Goal: Task Accomplishment & Management: Manage account settings

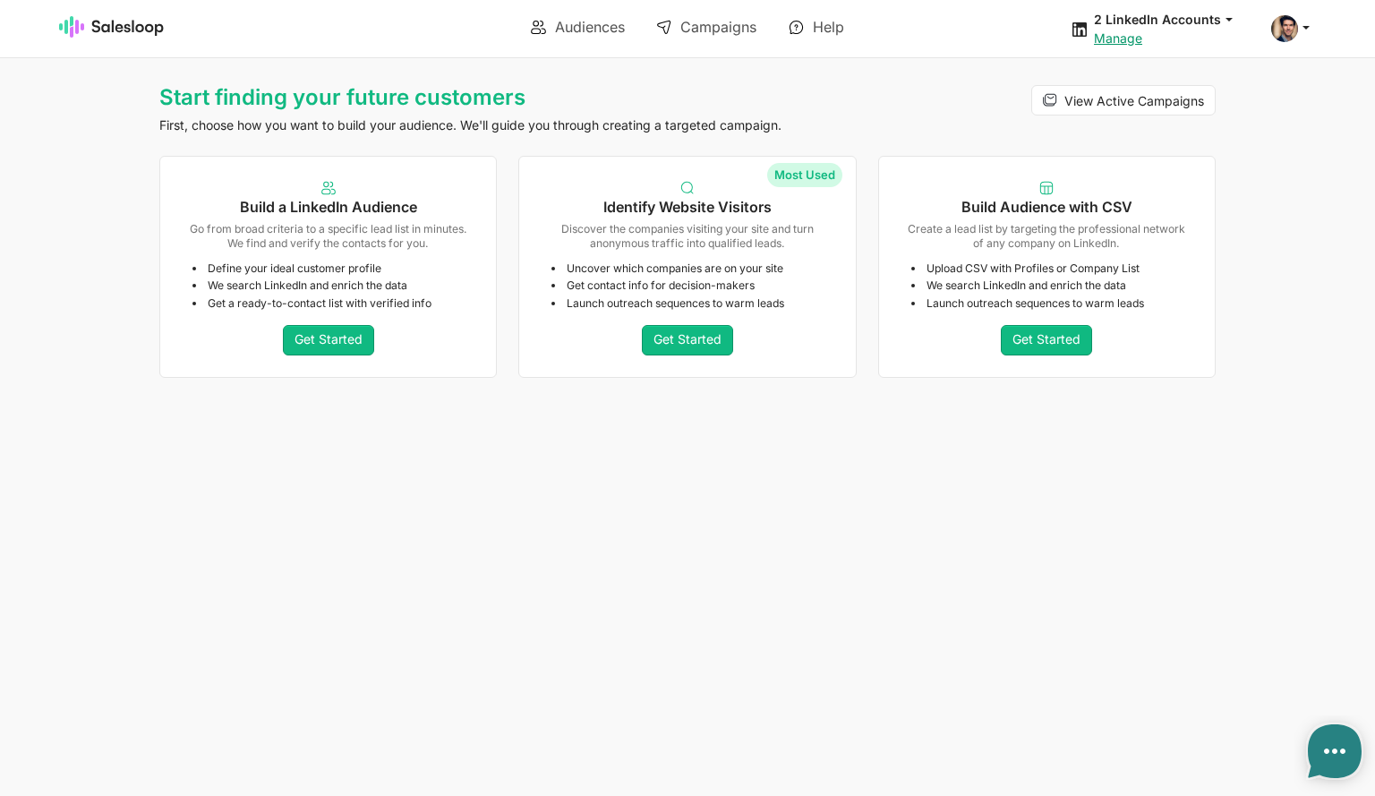
type textarea "x"
click at [1294, 31] on span at bounding box center [1285, 28] width 27 height 27
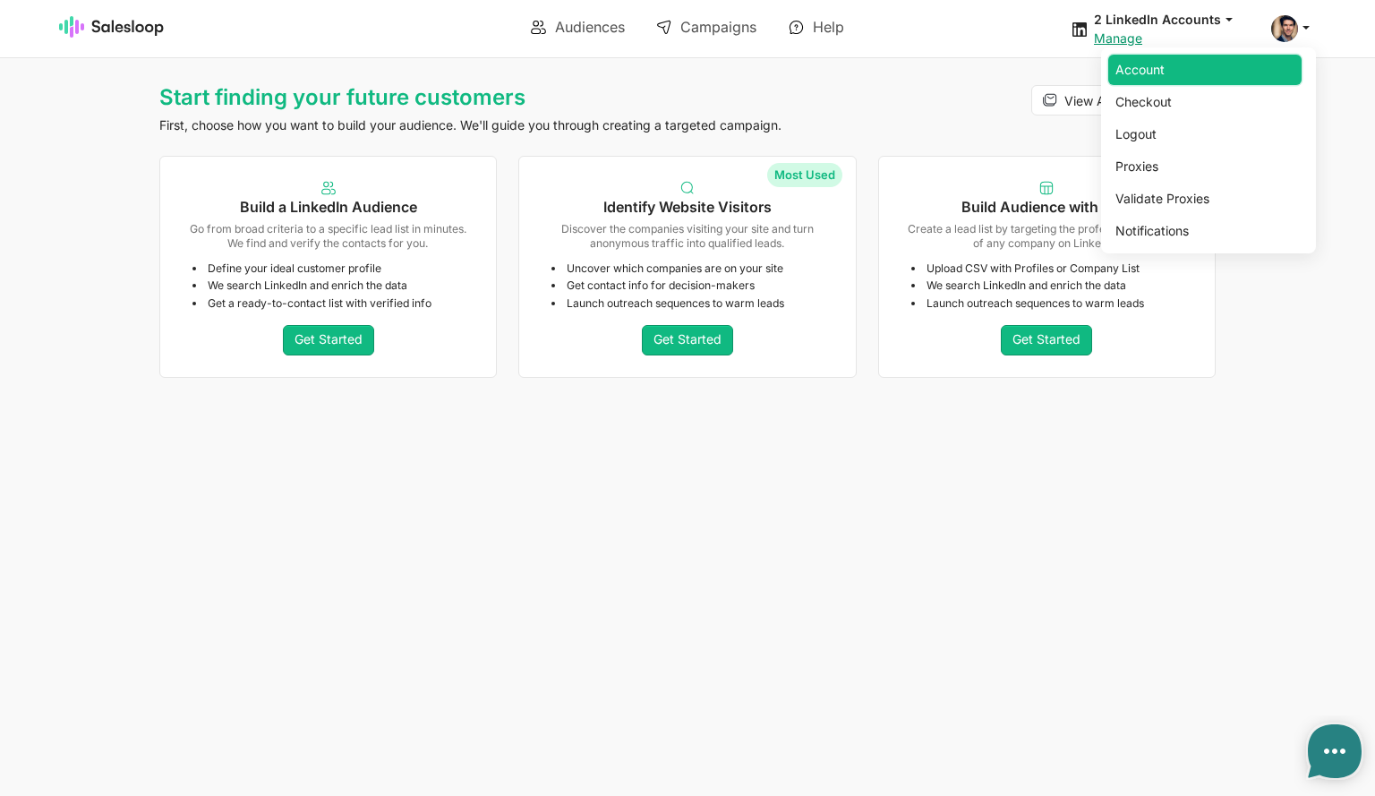
click at [1170, 71] on link "Account" at bounding box center [1205, 70] width 193 height 30
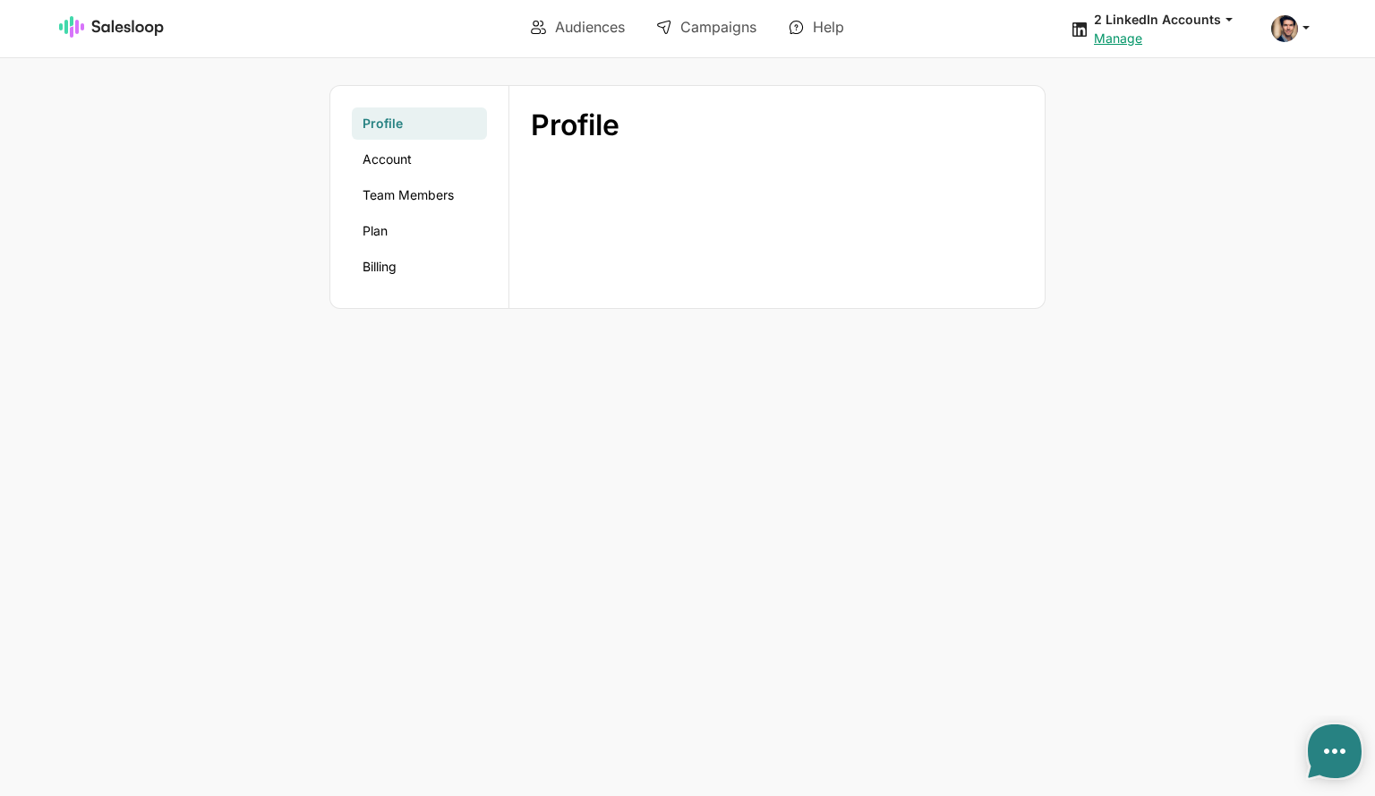
type textarea "x"
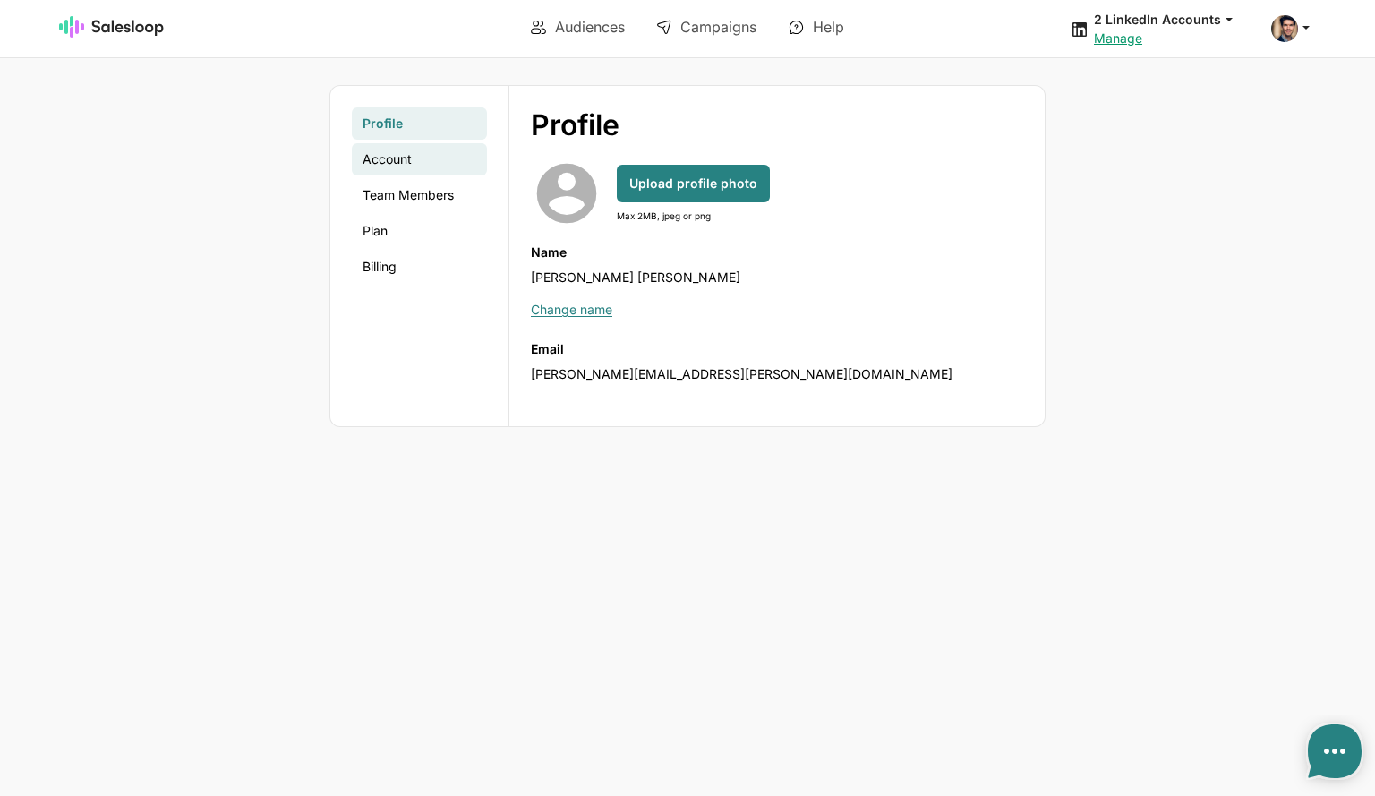
click at [386, 171] on link "Account" at bounding box center [419, 159] width 135 height 32
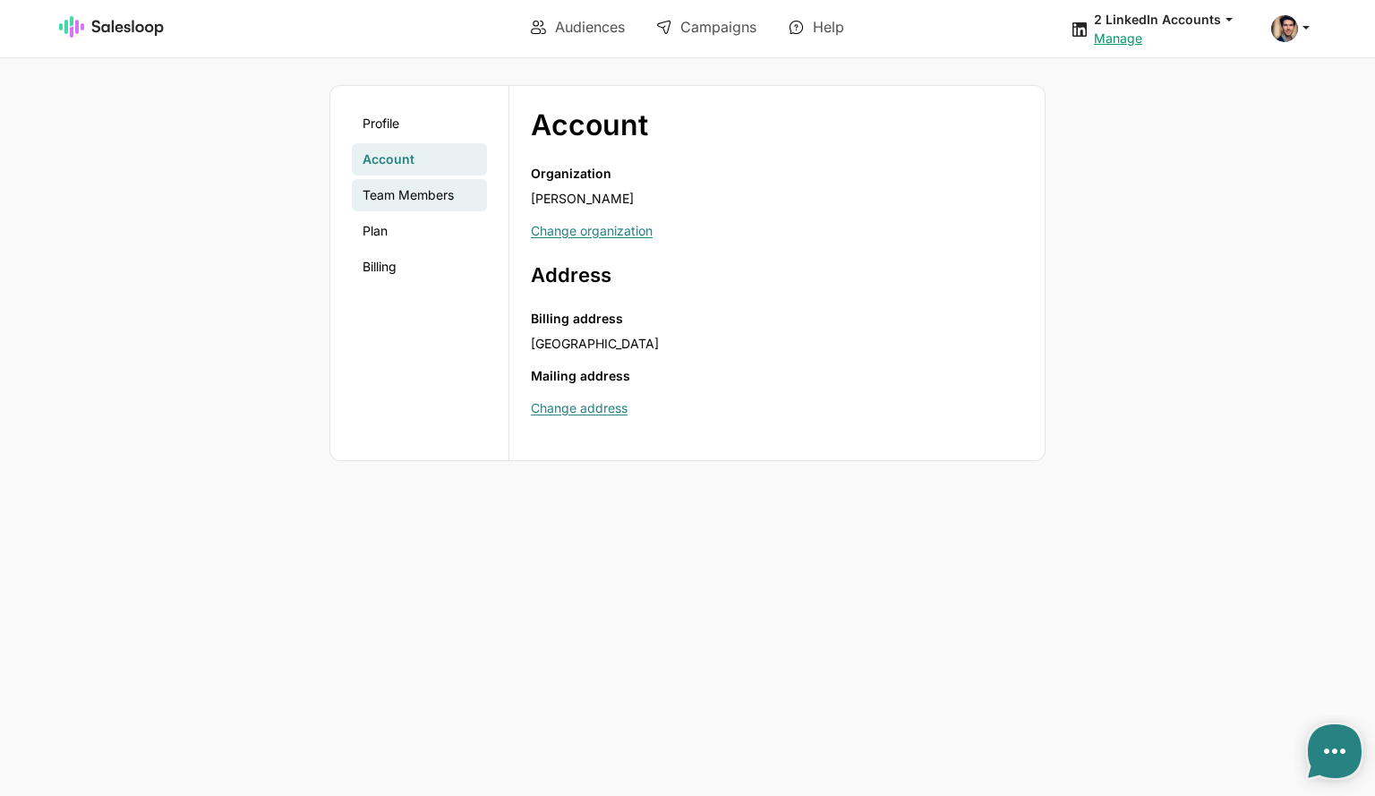
click at [408, 203] on link "Team Members" at bounding box center [419, 195] width 135 height 32
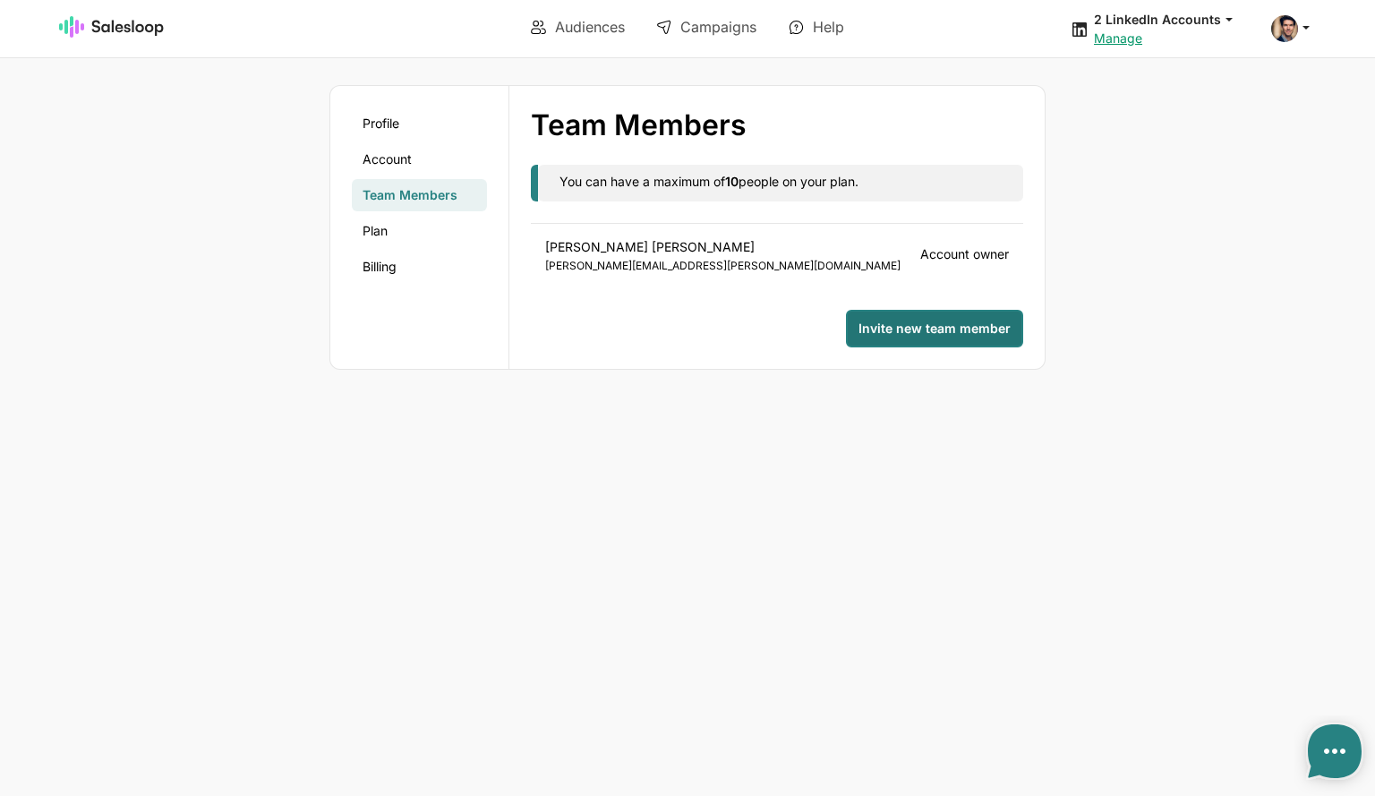
click at [949, 323] on span "Invite new team member" at bounding box center [935, 329] width 152 height 18
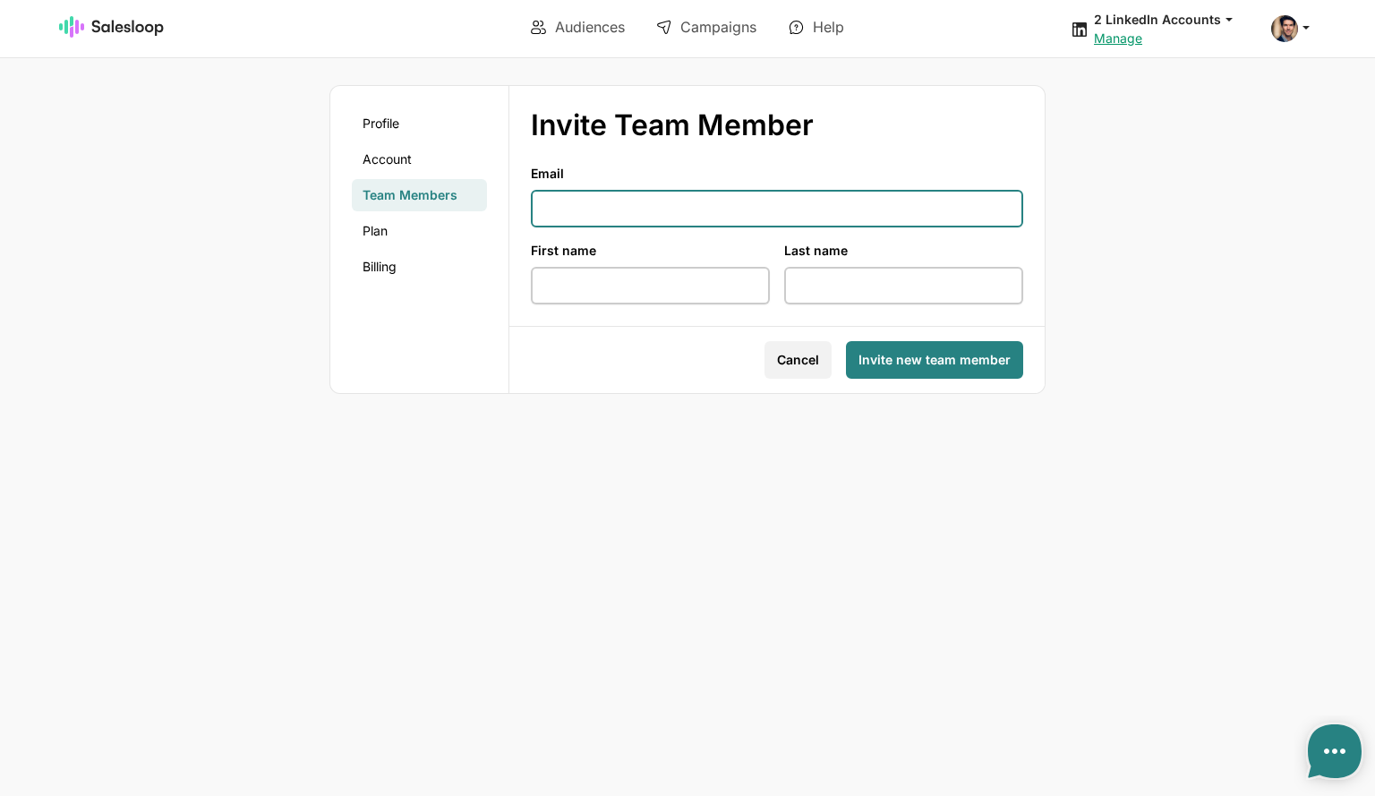
paste input "oliverwalsh151@gmail.com"
type input "oliverwalsh151@gmail.com"
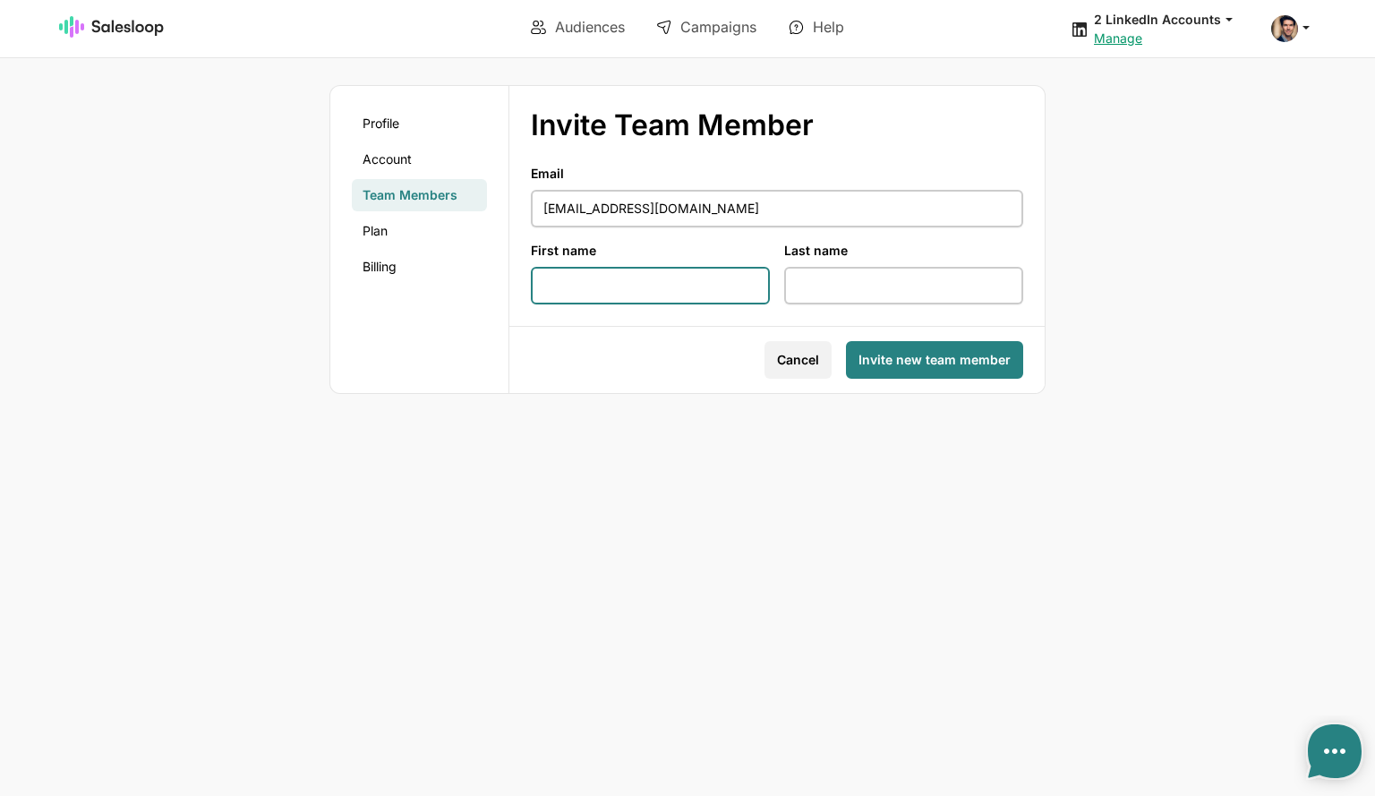
click at [610, 282] on input "First name" at bounding box center [650, 286] width 239 height 38
type input "Oliver"
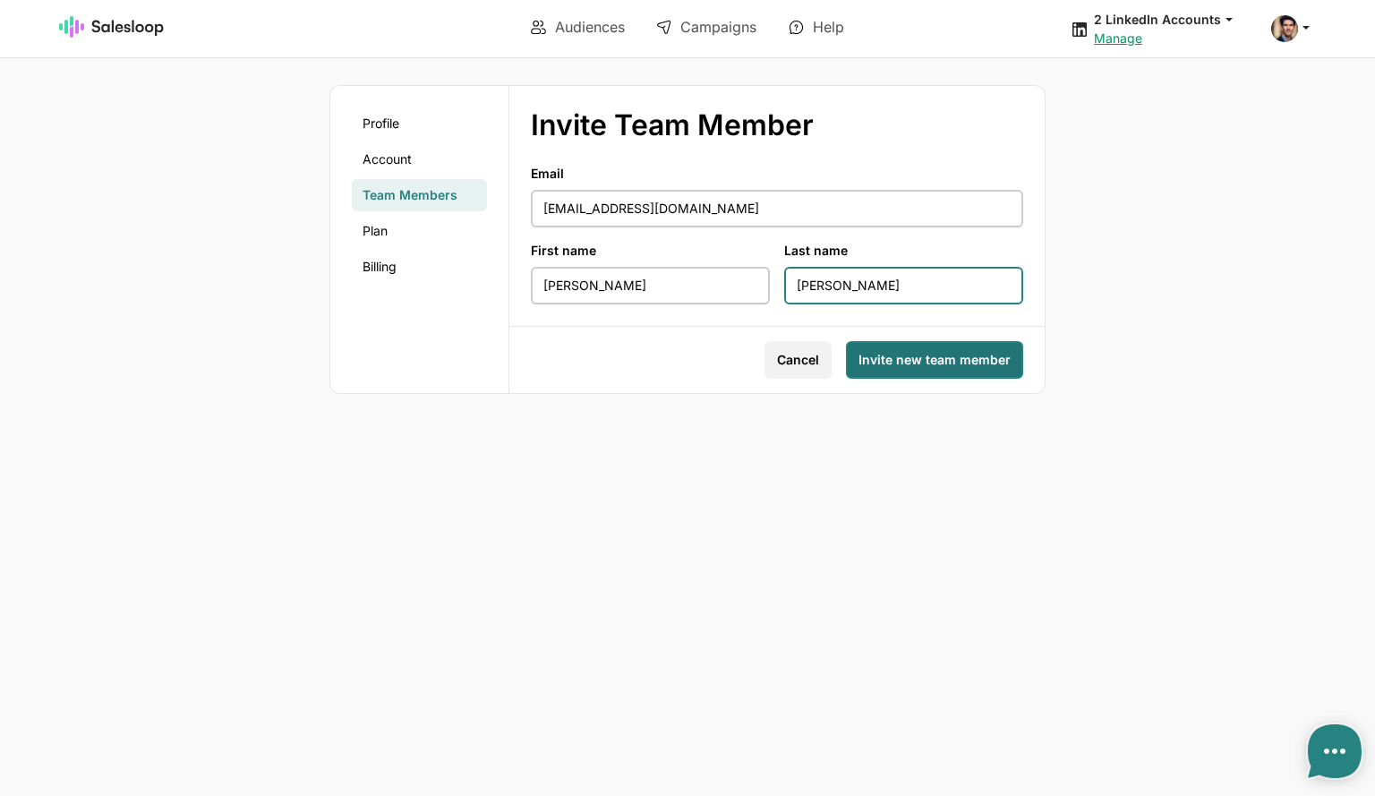
type input "Walsh"
click at [965, 363] on span "Invite new team member" at bounding box center [935, 360] width 152 height 18
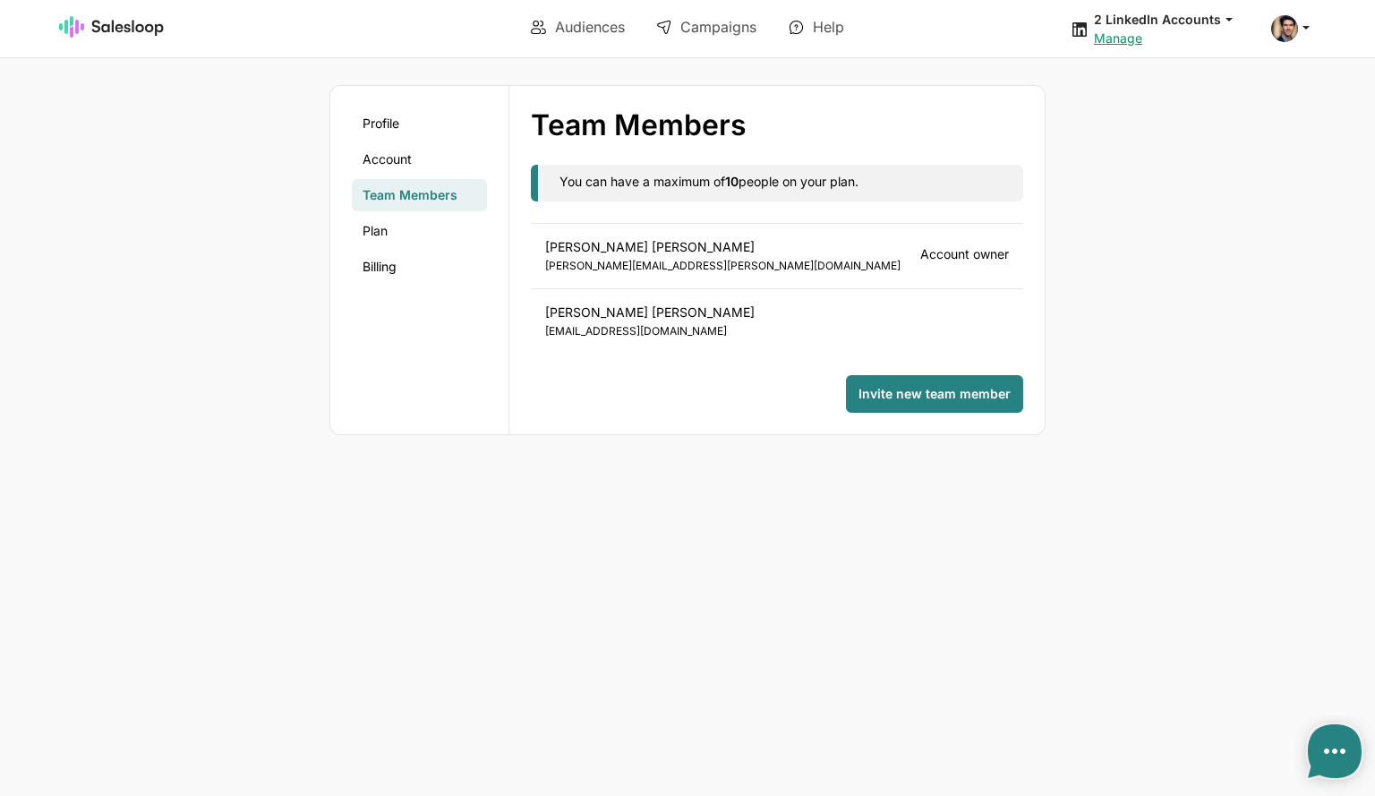
type textarea "x"
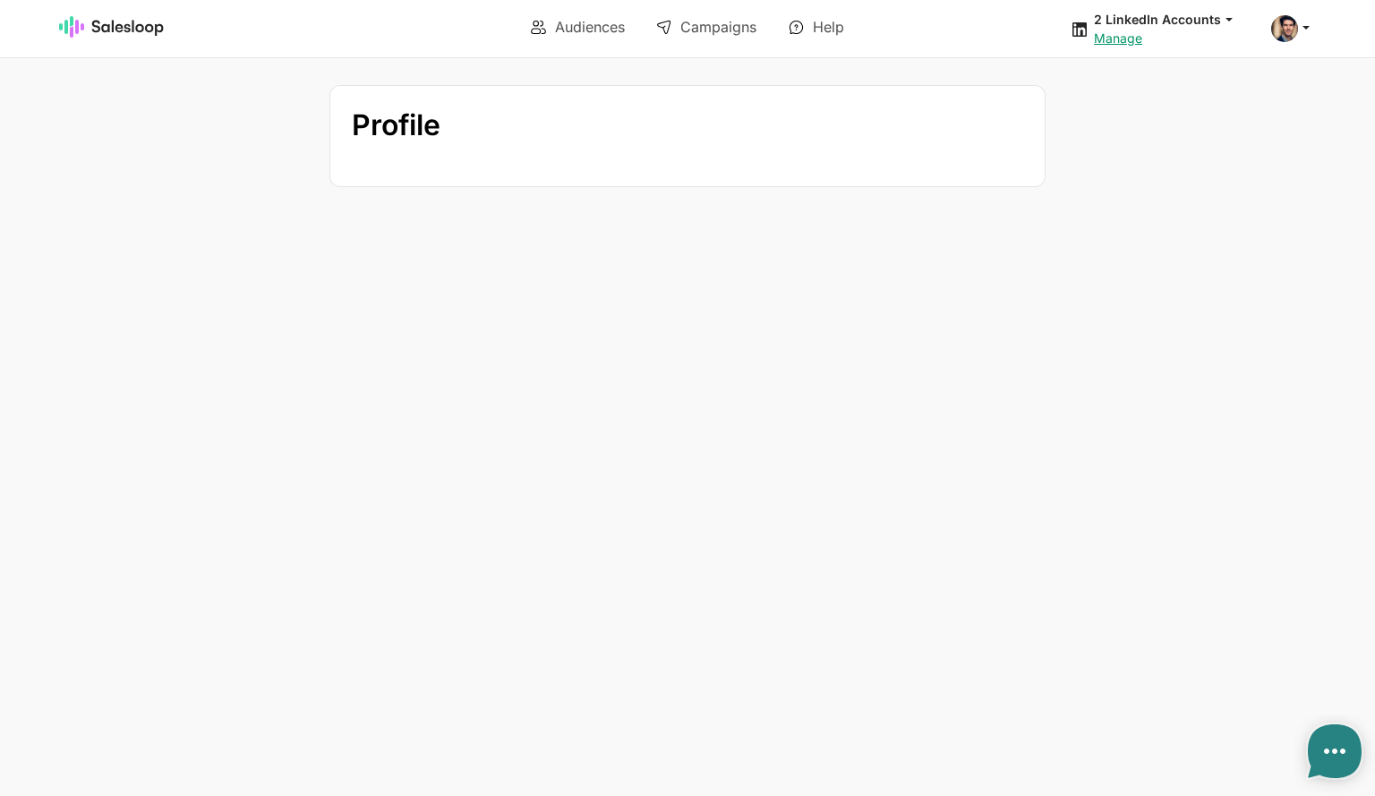
type textarea "x"
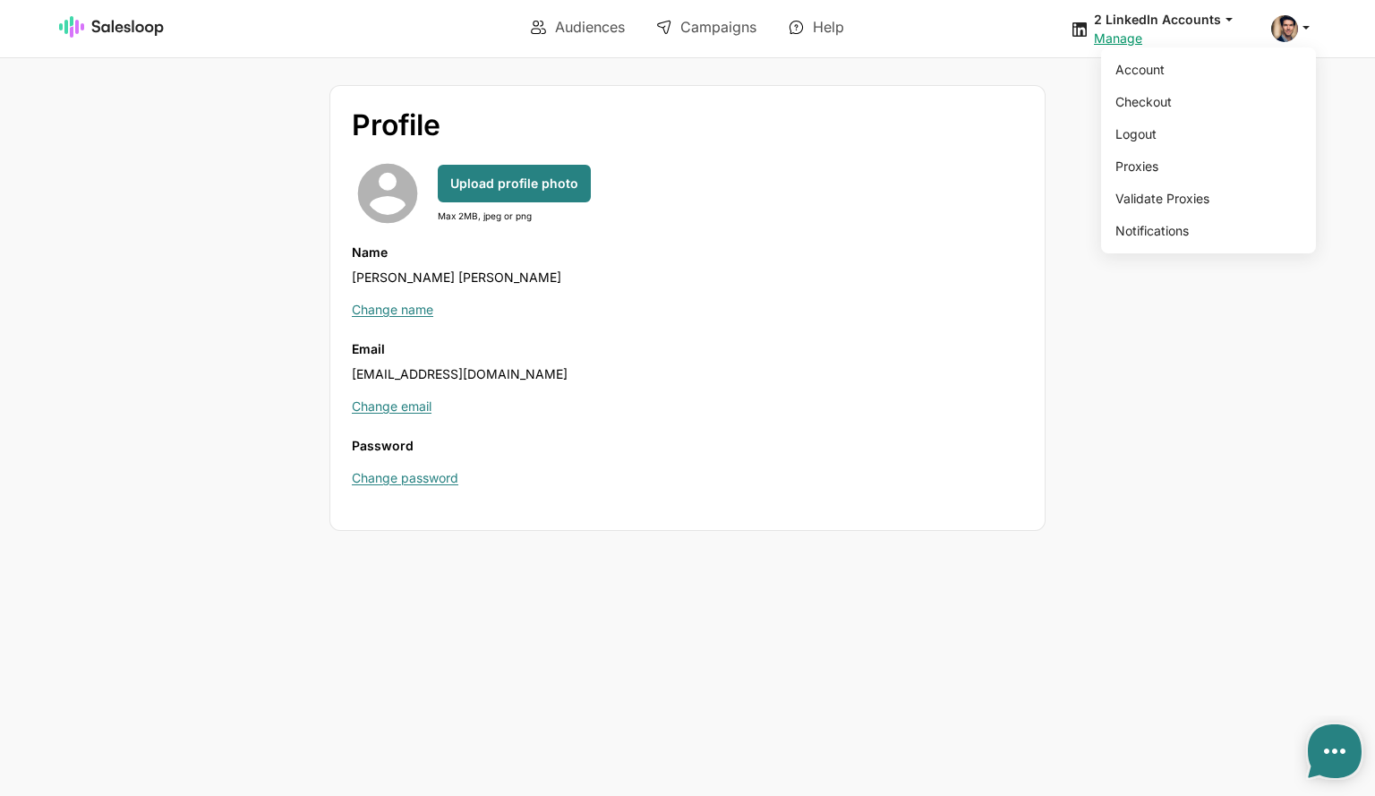
click at [1300, 32] on icon at bounding box center [1306, 27] width 16 height 16
click at [292, 141] on div "Profile account_circle Upload profile photo Max 2MB, jpeg or png Name Oliver Wa…" at bounding box center [687, 308] width 1057 height 446
click at [1305, 28] on icon at bounding box center [1306, 27] width 16 height 16
click at [1227, 130] on link "Logout" at bounding box center [1205, 134] width 193 height 30
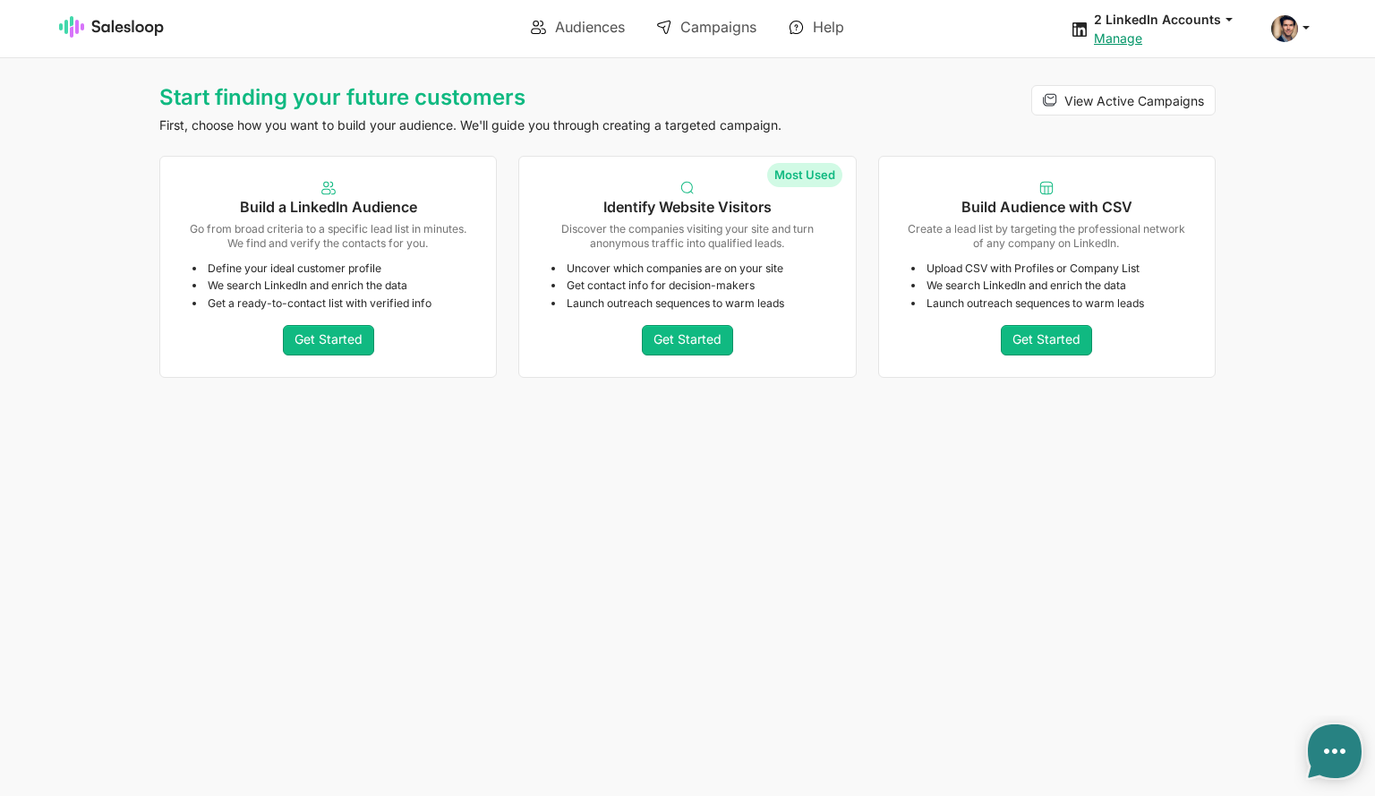
type textarea "x"
click at [1290, 33] on span at bounding box center [1285, 28] width 27 height 27
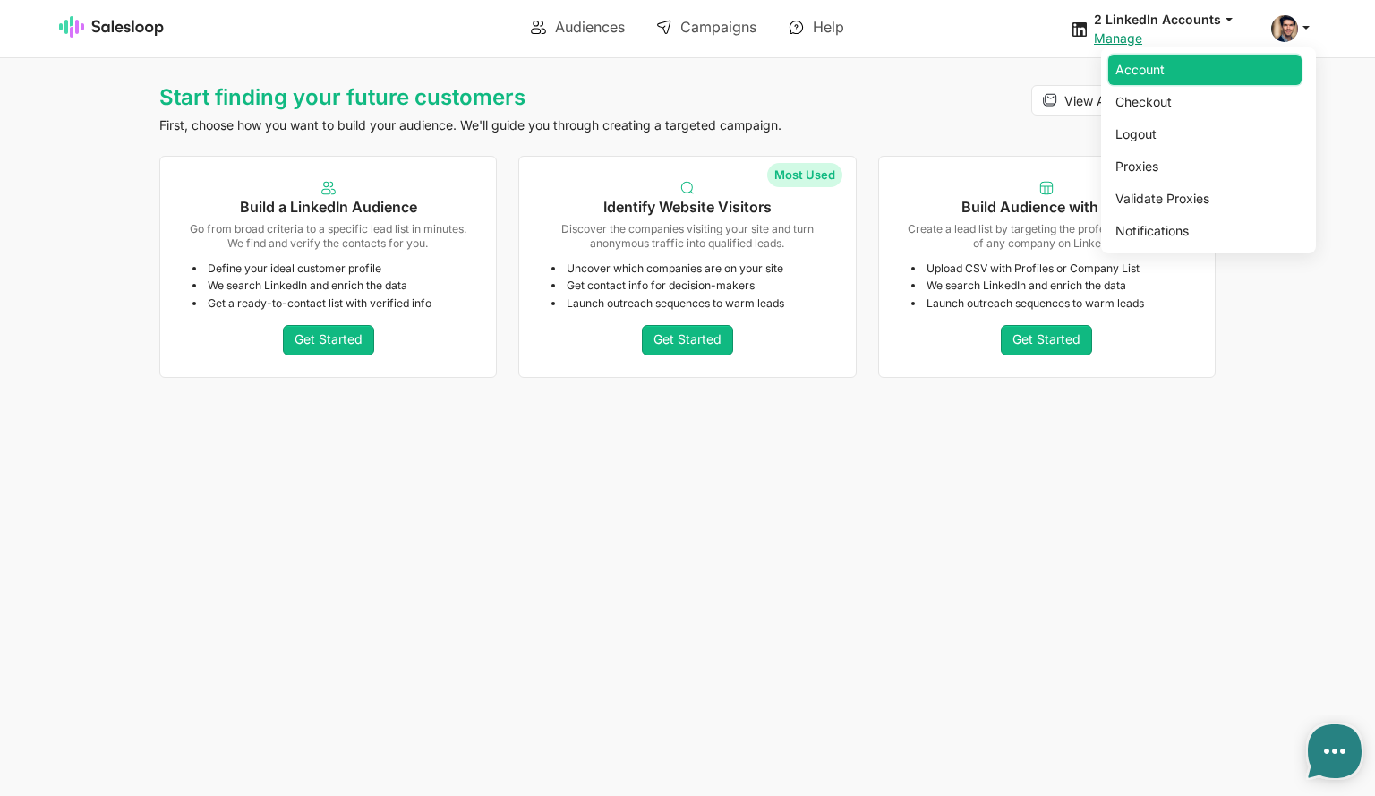
click at [1164, 77] on link "Account" at bounding box center [1205, 70] width 193 height 30
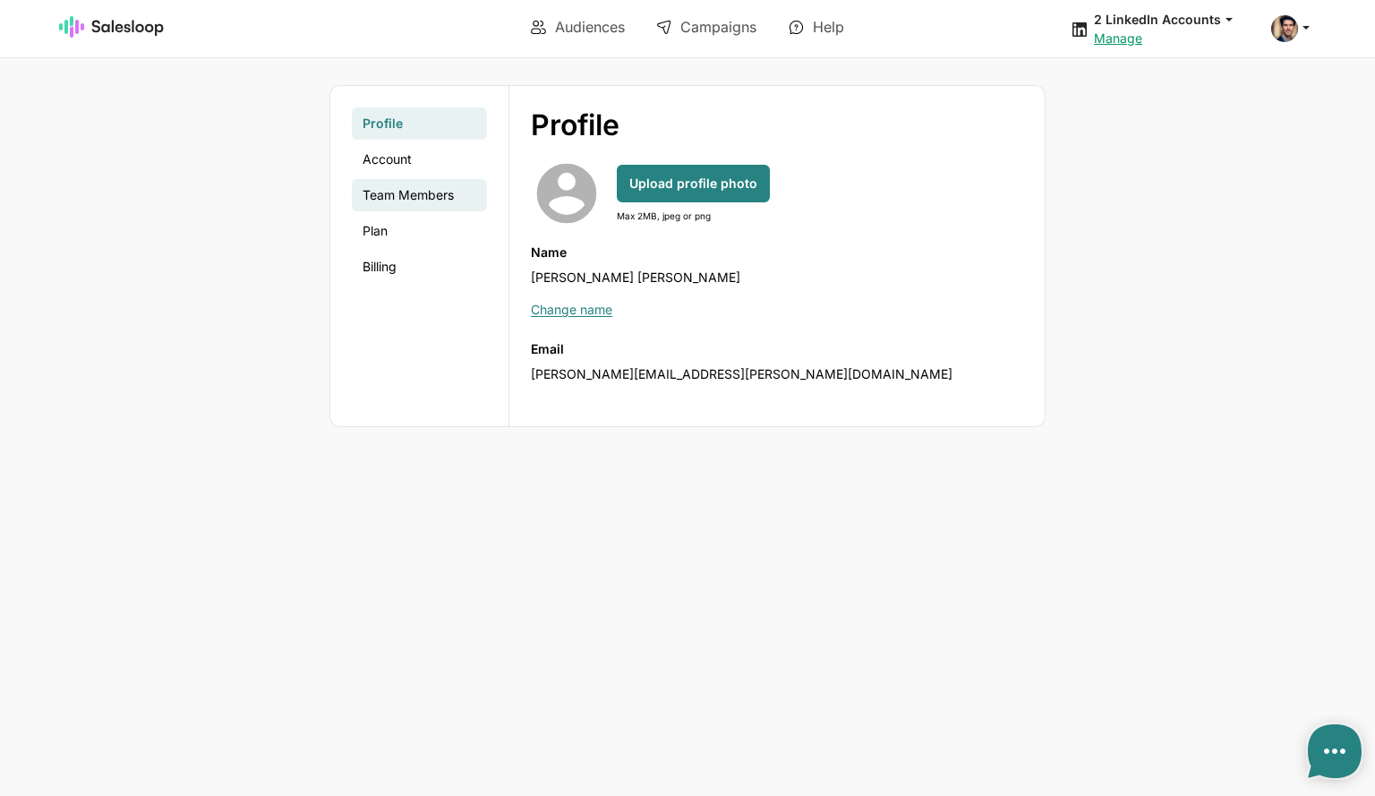
click at [401, 190] on link "Team Members" at bounding box center [419, 195] width 135 height 32
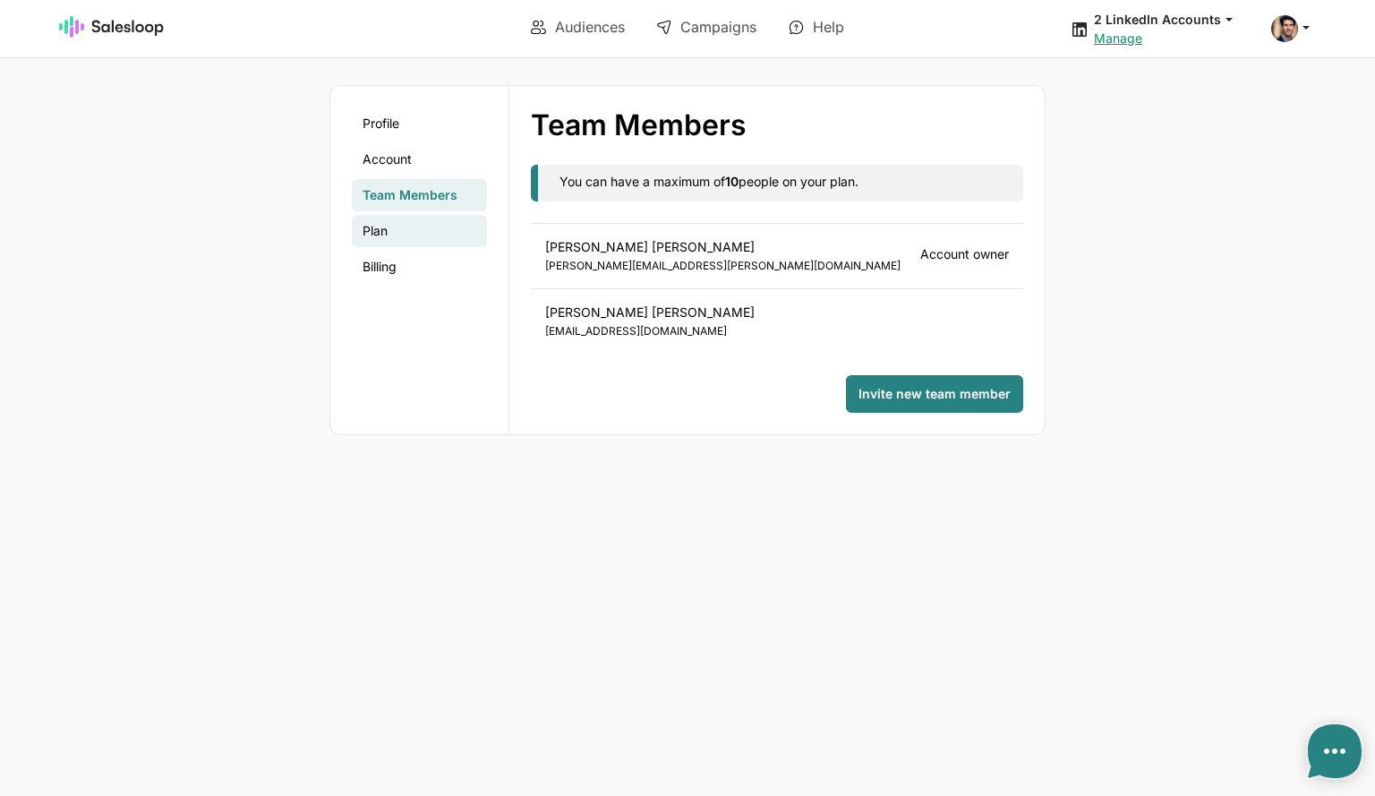
click at [421, 237] on link "Plan" at bounding box center [419, 231] width 135 height 32
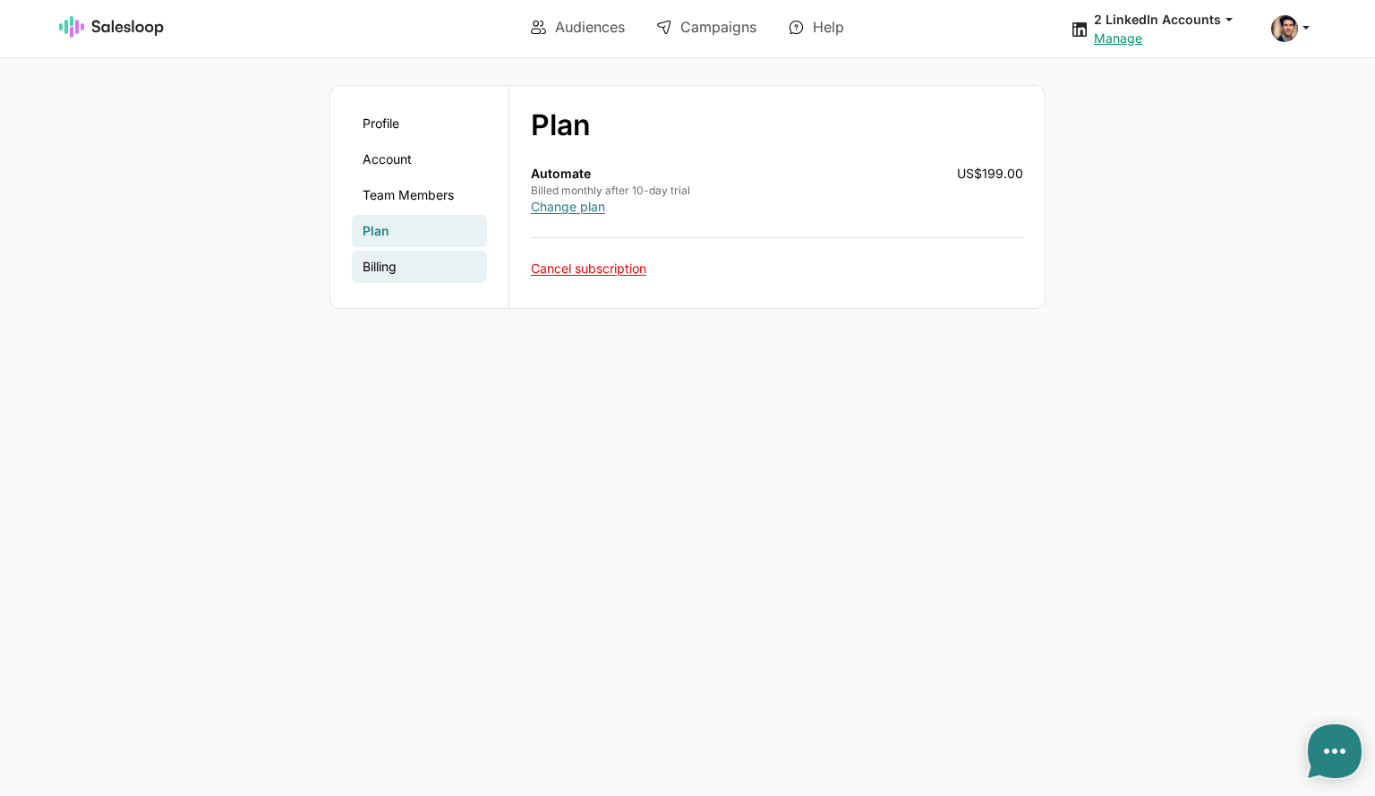
click at [380, 271] on link "Billing" at bounding box center [419, 267] width 135 height 32
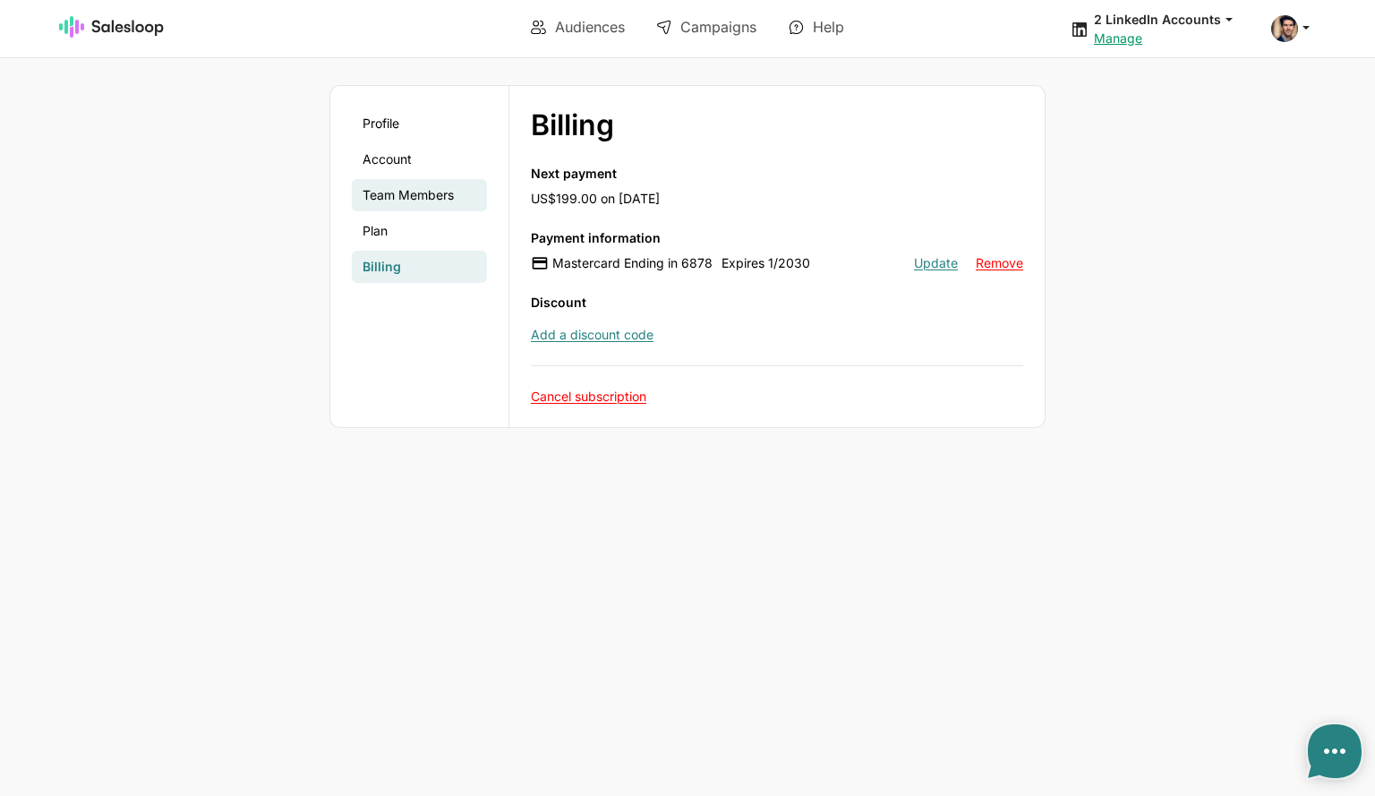
click at [397, 196] on link "Team Members" at bounding box center [419, 195] width 135 height 32
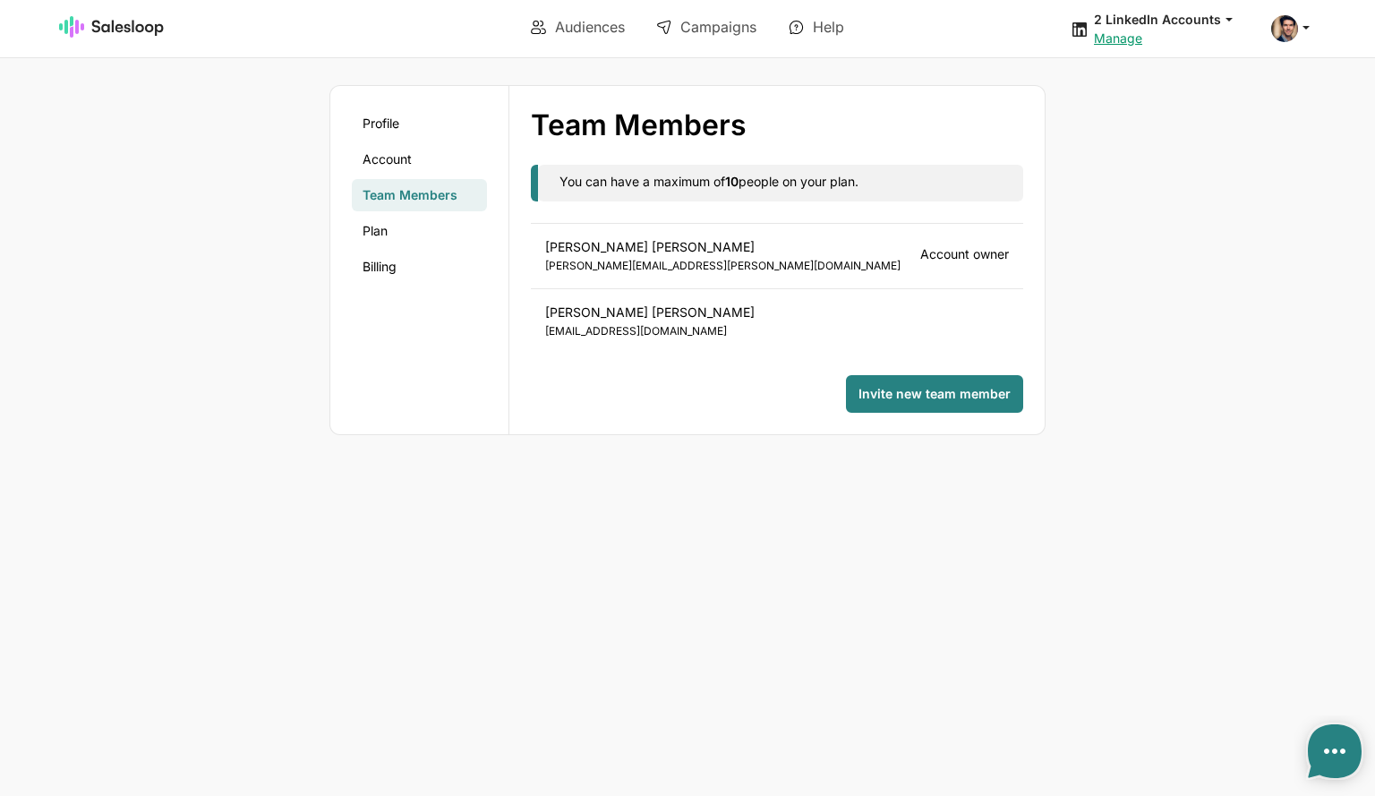
click at [1208, 217] on div "Profile Account Team Members Plan Billing Team Members Profile Account Team Mem…" at bounding box center [687, 260] width 1057 height 350
type textarea "x"
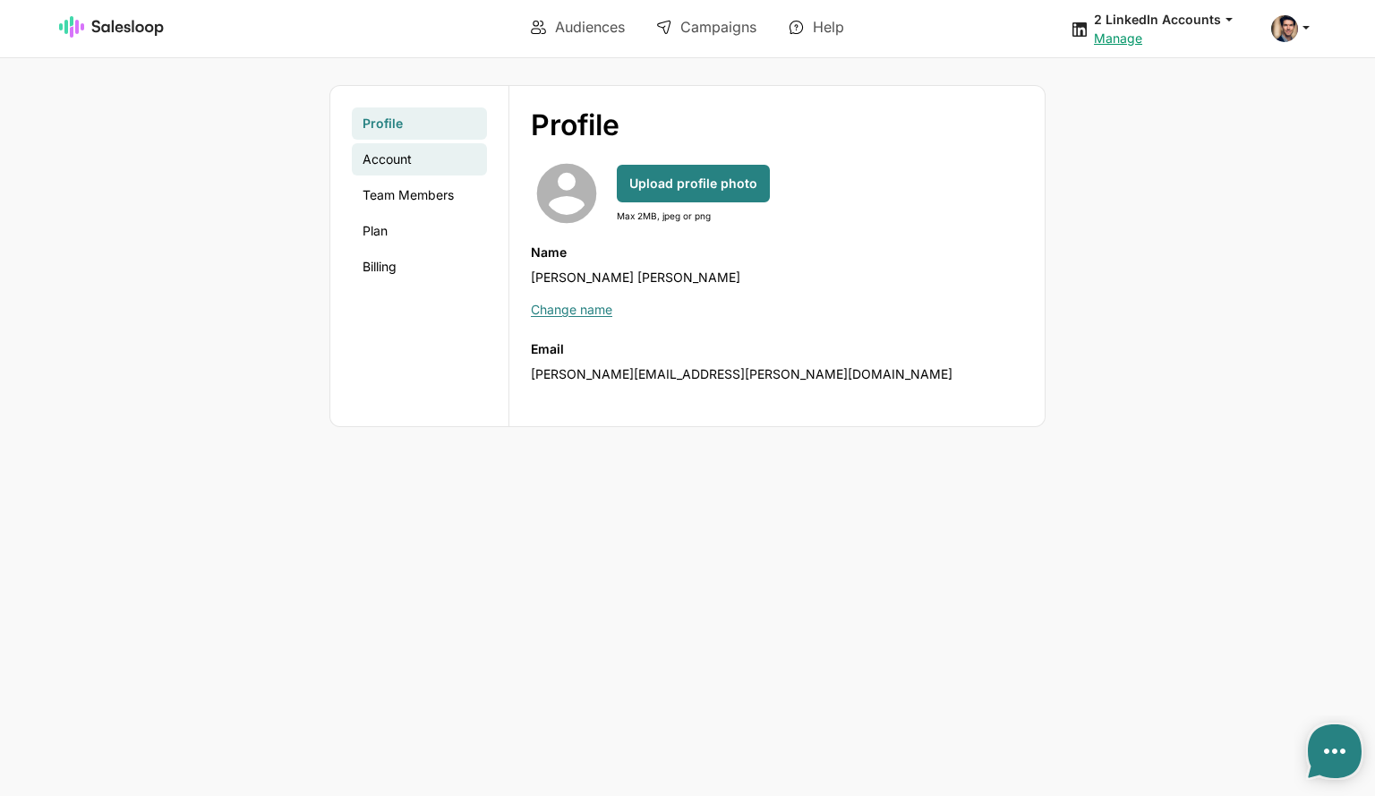
click at [395, 151] on link "Account" at bounding box center [419, 159] width 135 height 32
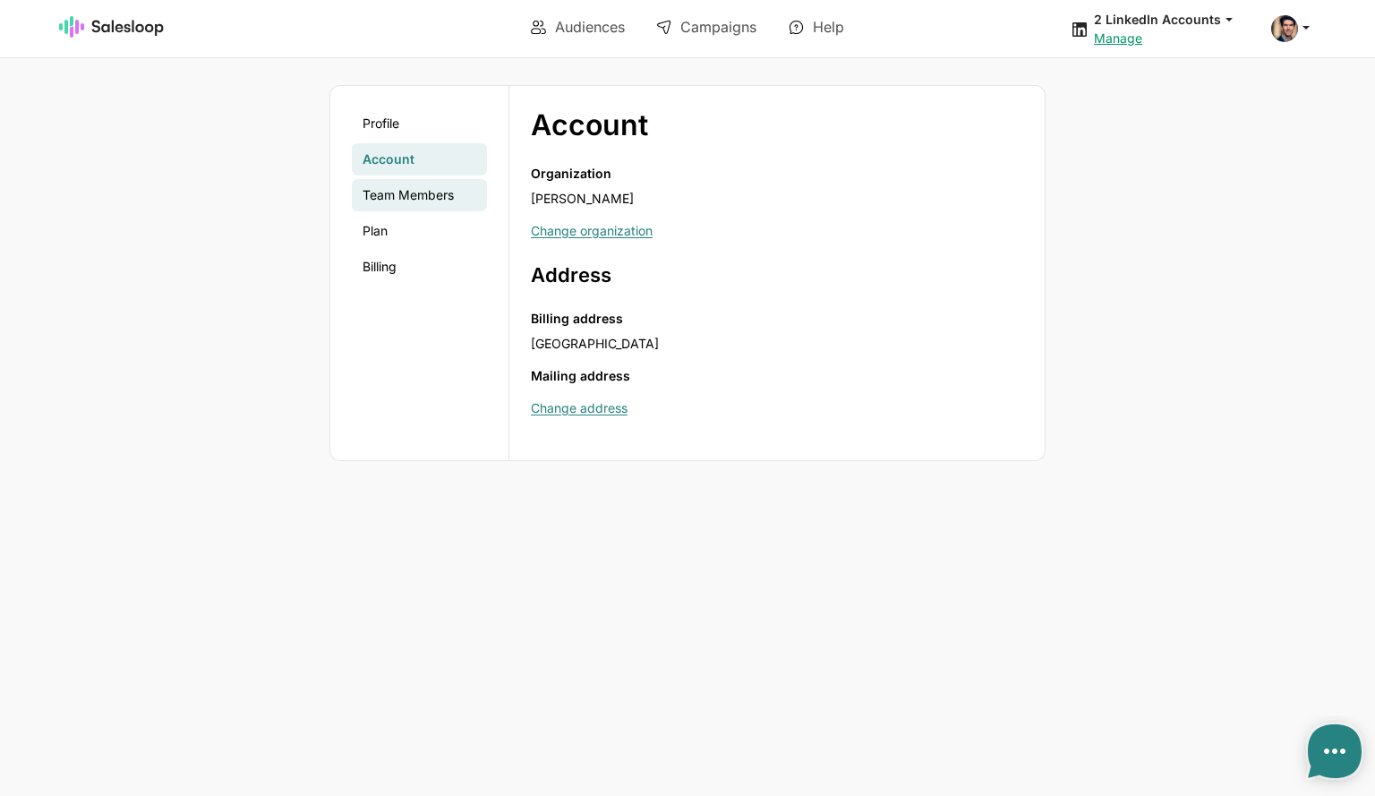
click at [415, 193] on link "Team Members" at bounding box center [419, 195] width 135 height 32
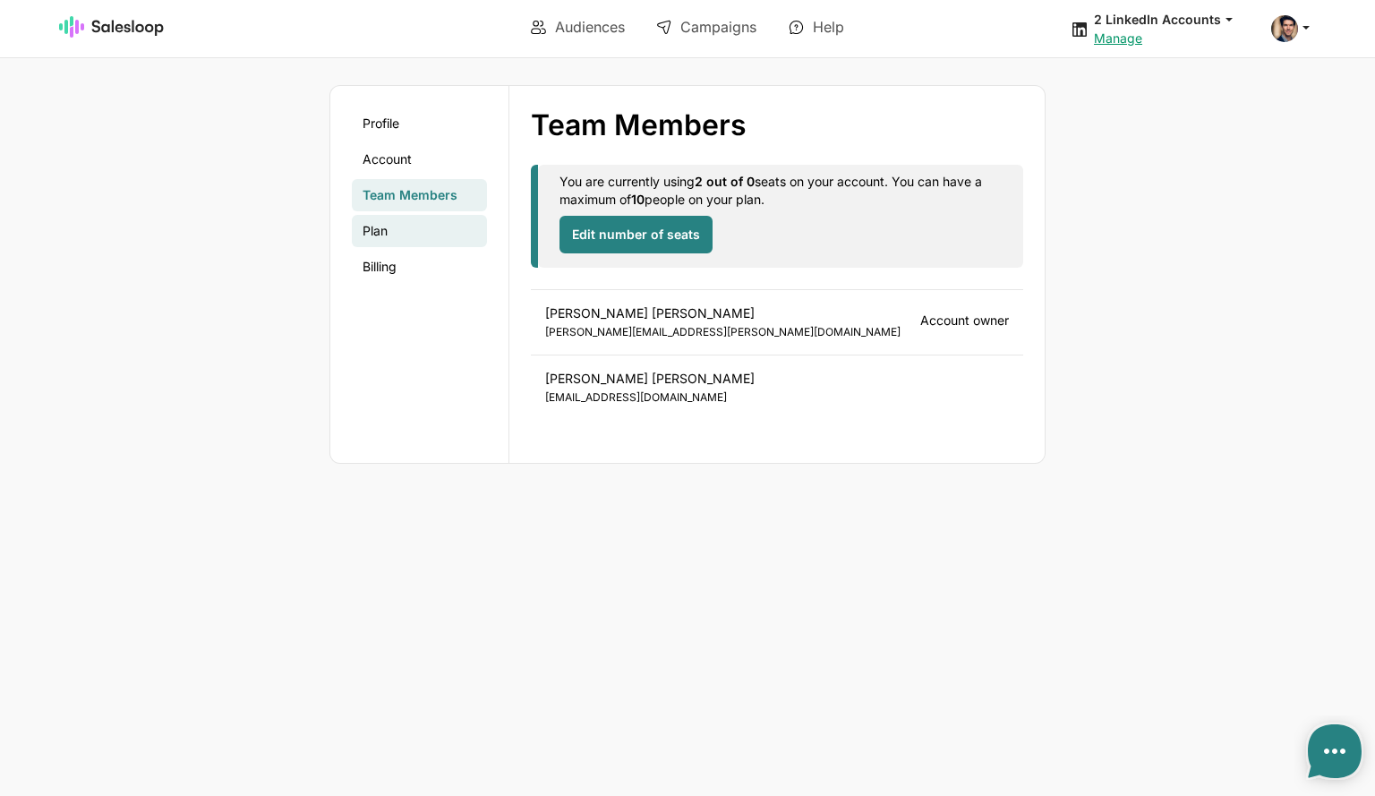
click at [381, 230] on link "Plan" at bounding box center [419, 231] width 135 height 32
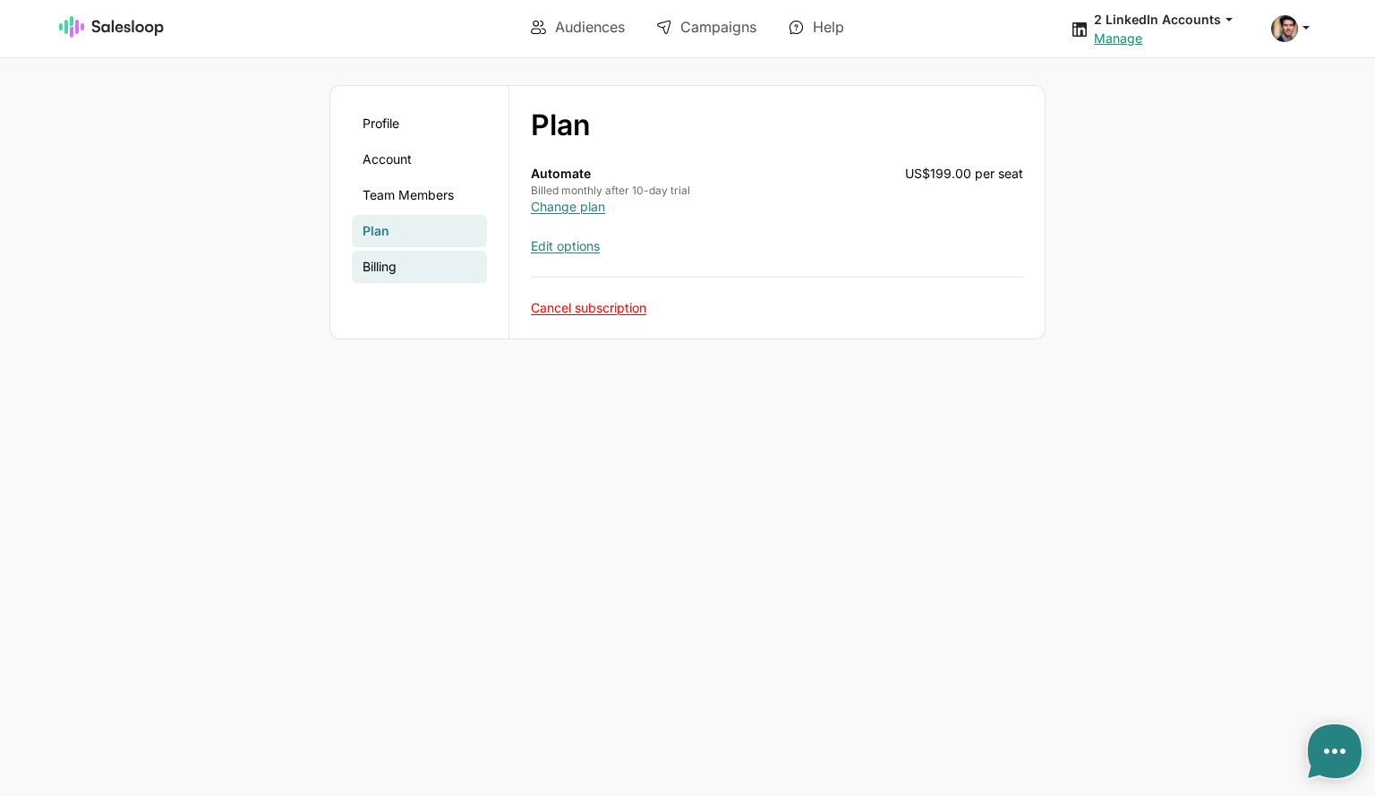
click at [401, 268] on link "Billing" at bounding box center [419, 267] width 135 height 32
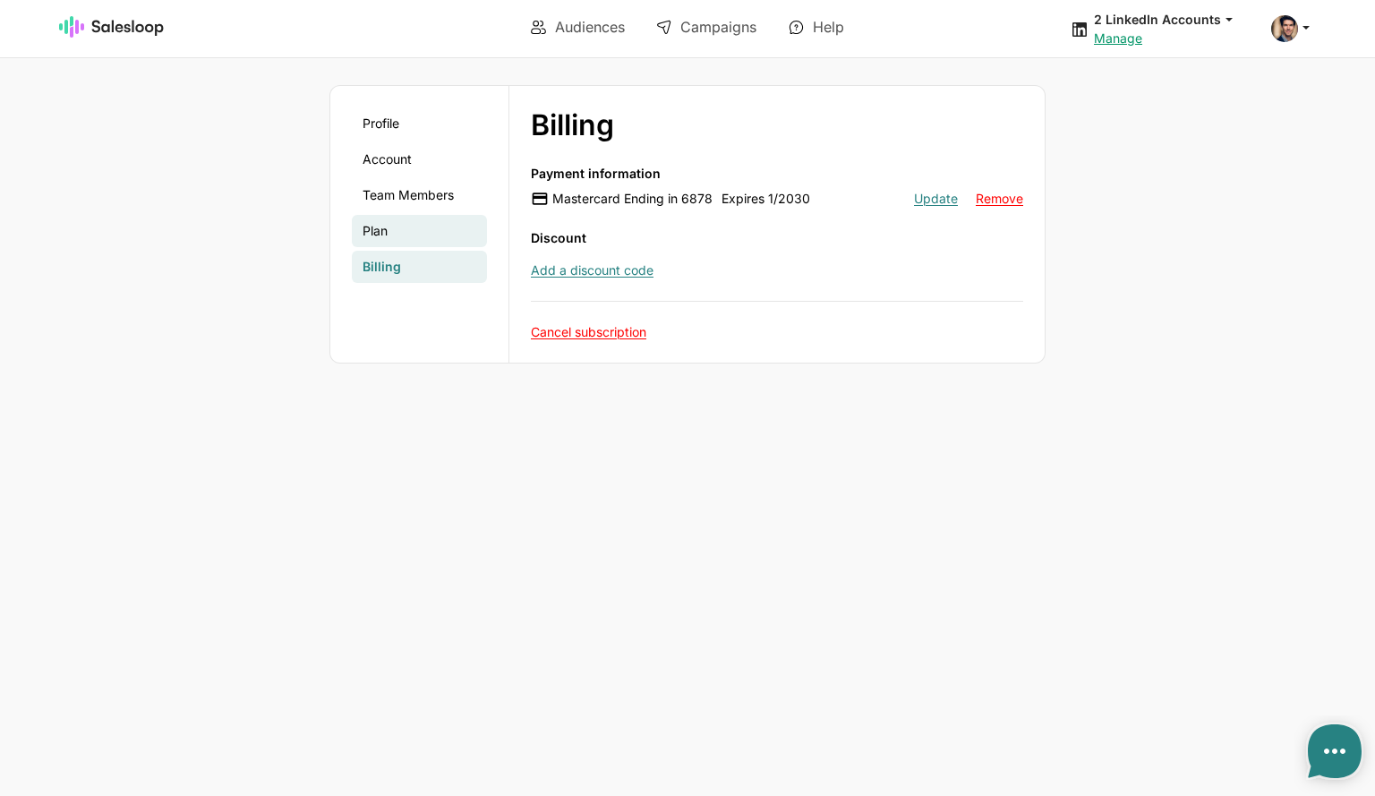
click at [386, 236] on link "Plan" at bounding box center [419, 231] width 135 height 32
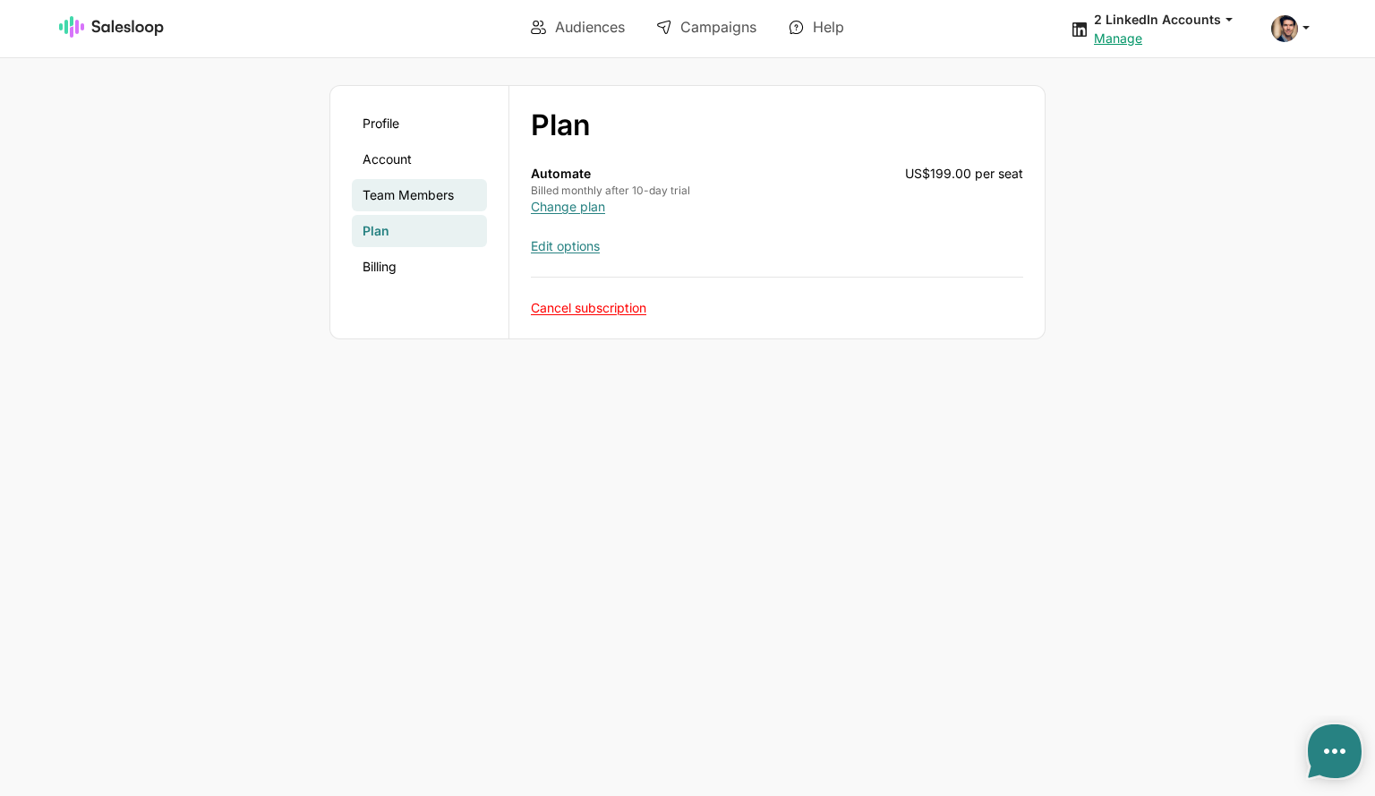
click at [424, 196] on link "Team Members" at bounding box center [419, 195] width 135 height 32
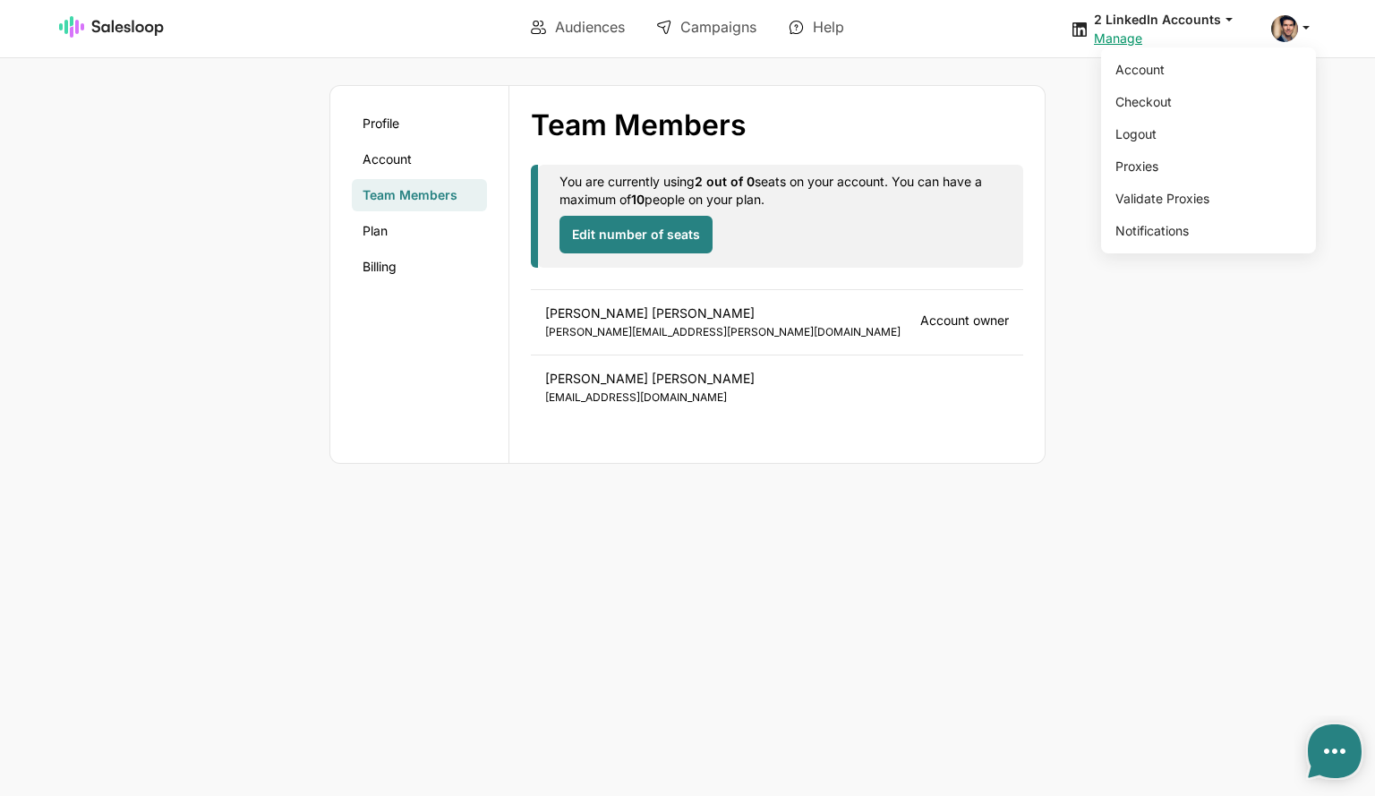
click at [1299, 28] on icon at bounding box center [1306, 27] width 16 height 16
click at [379, 127] on link "Profile" at bounding box center [419, 123] width 135 height 32
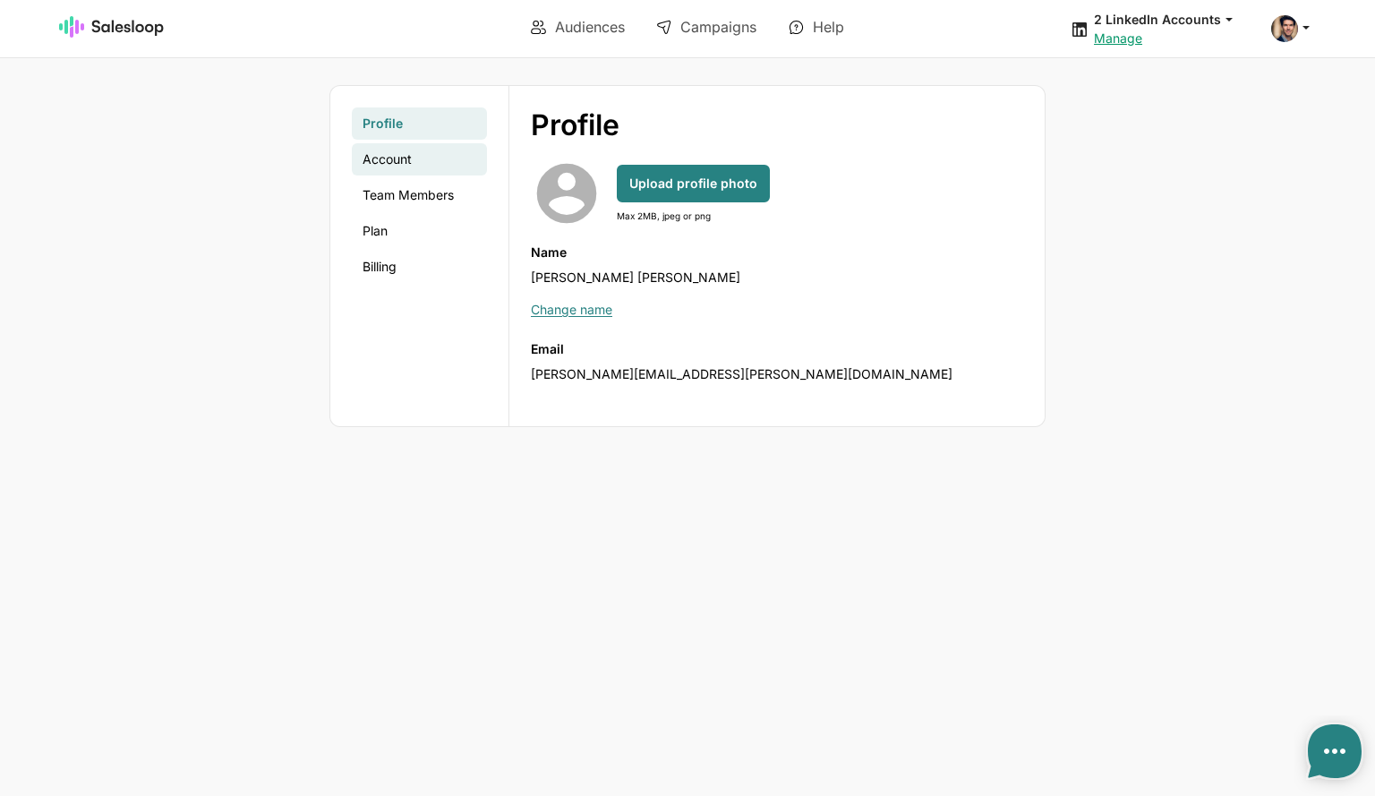
click at [387, 159] on link "Account" at bounding box center [419, 159] width 135 height 32
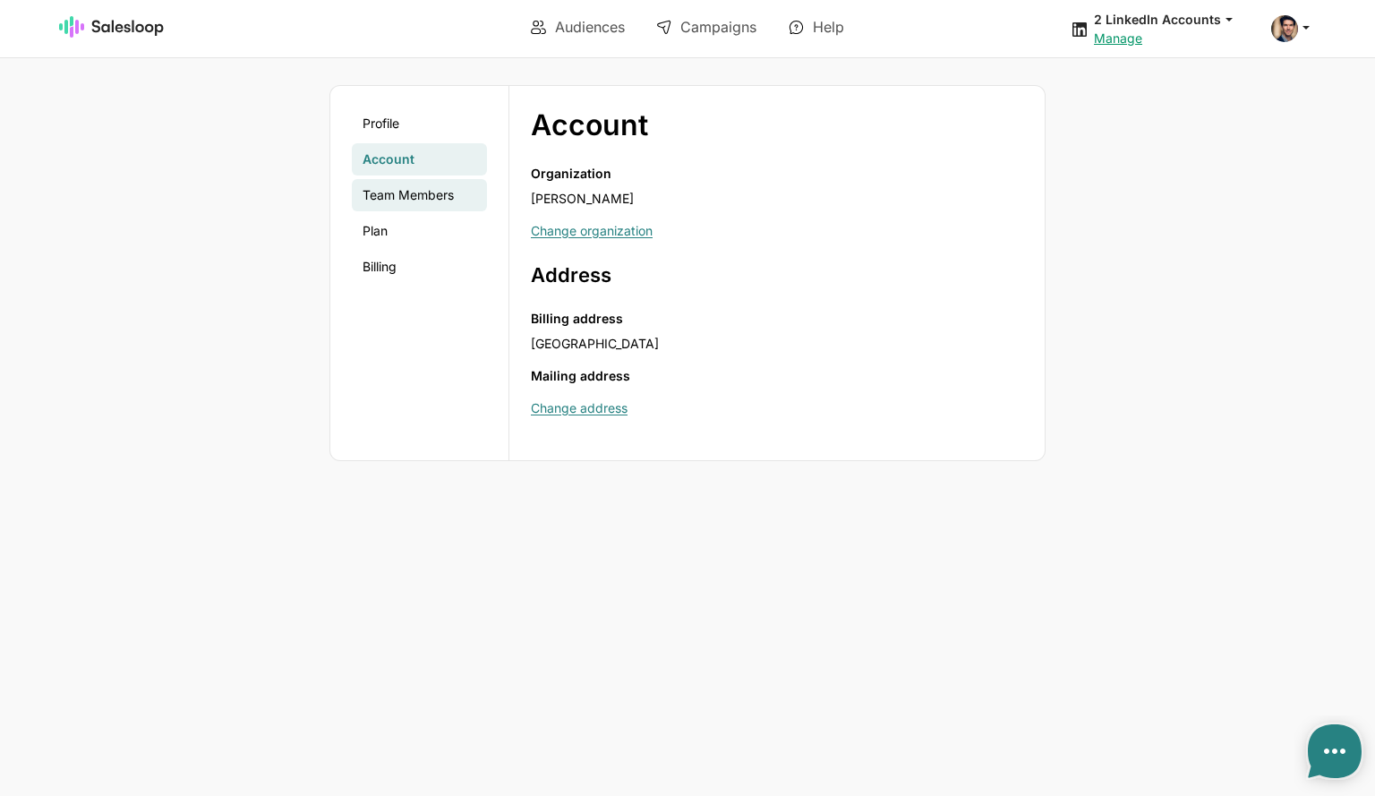
click at [405, 200] on link "Team Members" at bounding box center [419, 195] width 135 height 32
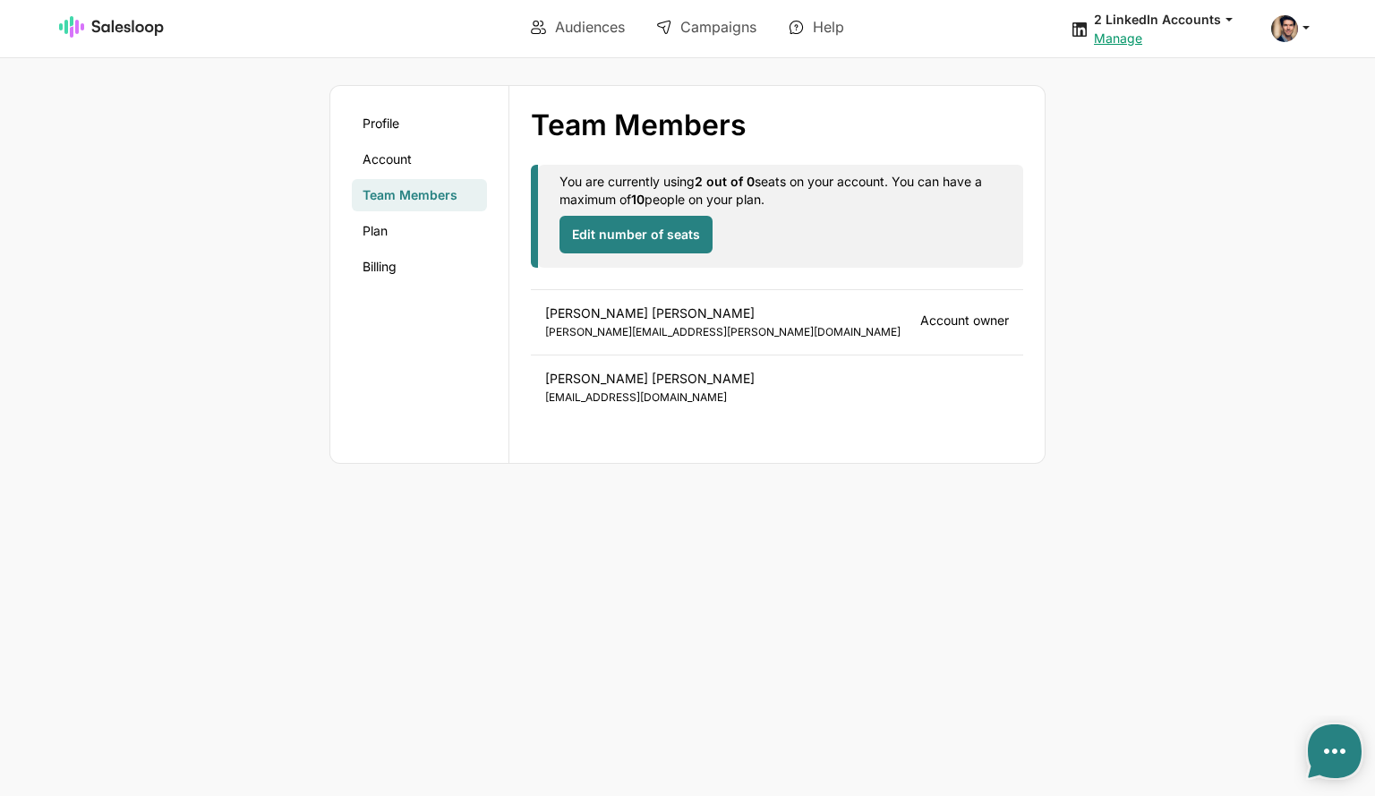
drag, startPoint x: 758, startPoint y: 182, endPoint x: 747, endPoint y: 181, distance: 11.7
click at [747, 181] on div "You are currently using 2 out of 0 seats on your account. You can have a maximu…" at bounding box center [777, 216] width 493 height 103
click at [392, 241] on link "Plan" at bounding box center [419, 231] width 135 height 32
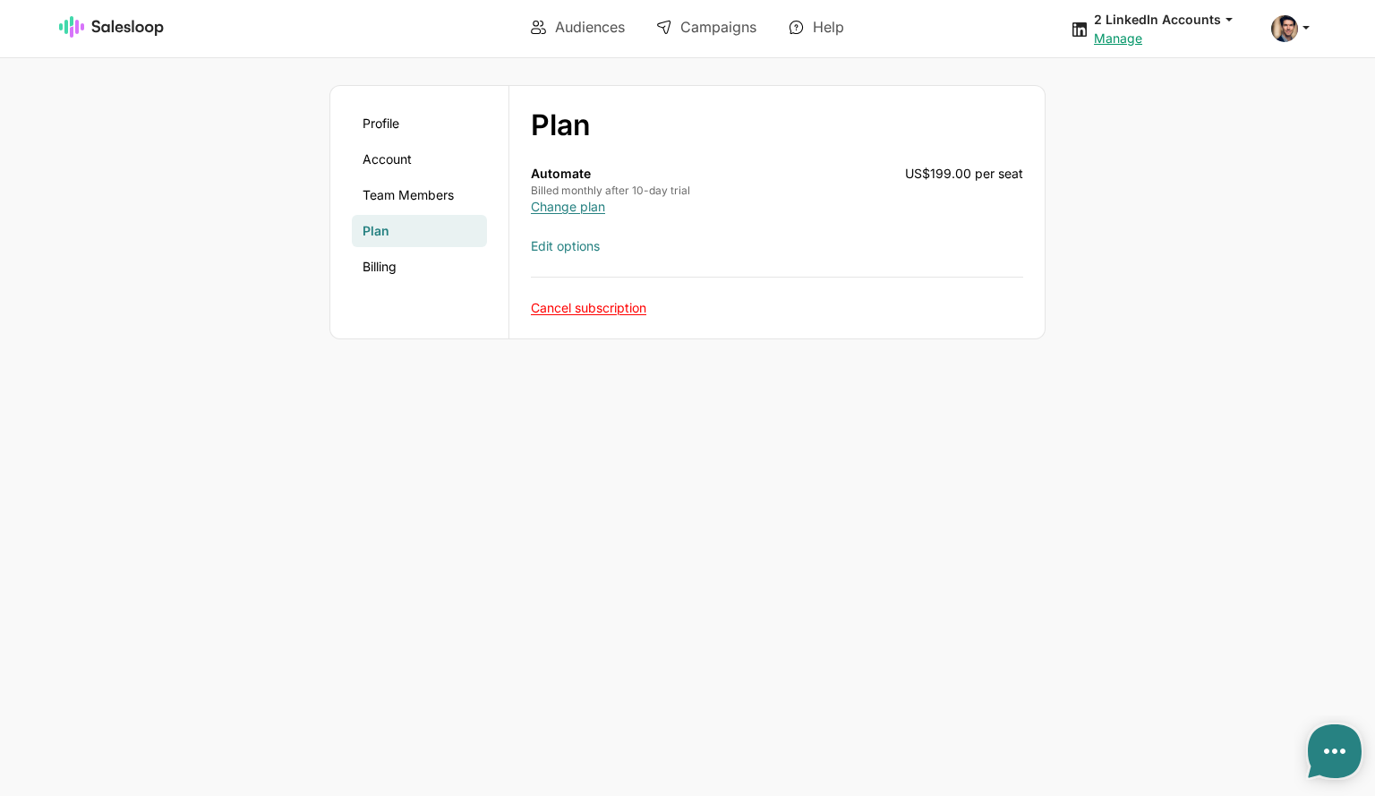
click at [558, 244] on link "Edit options" at bounding box center [565, 245] width 69 height 15
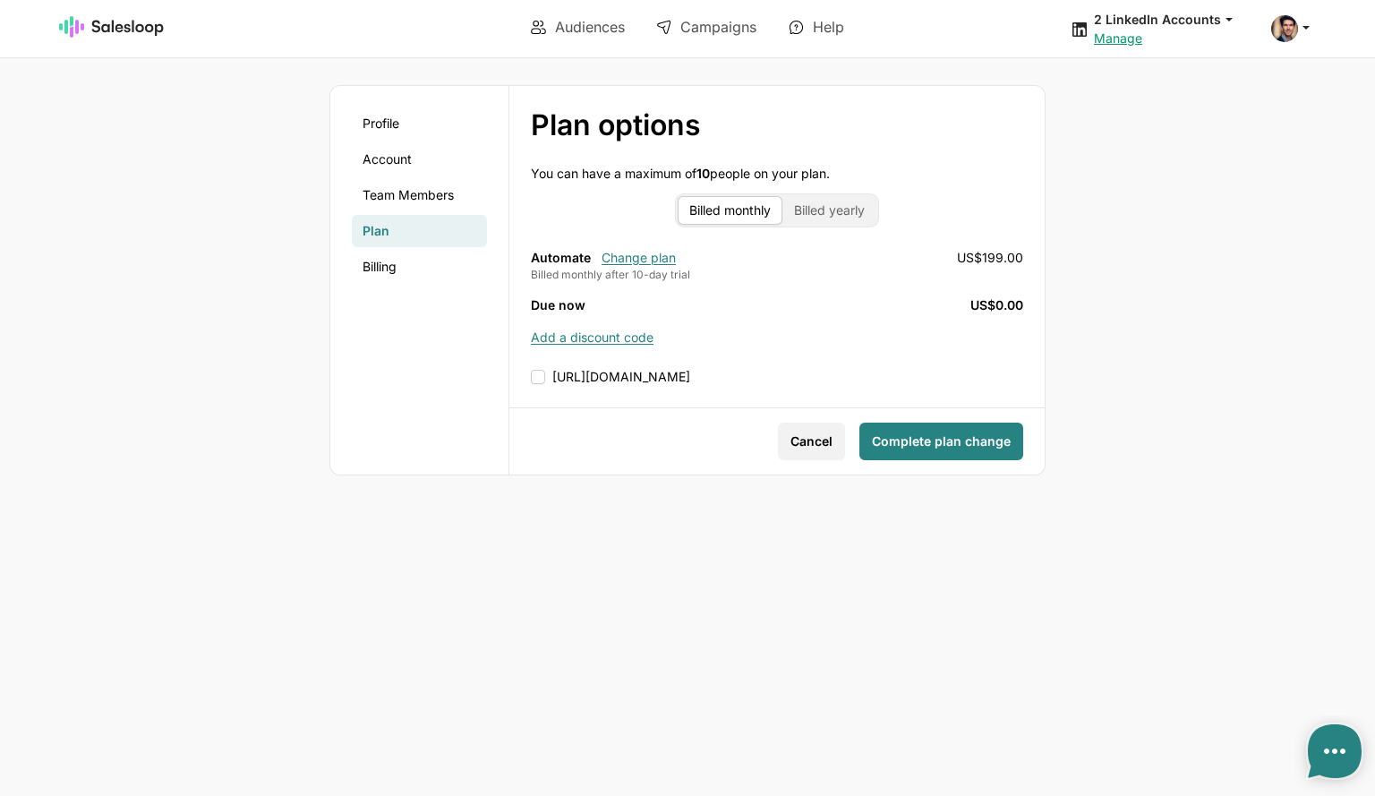
click at [826, 210] on link "Billed yearly" at bounding box center [830, 210] width 94 height 29
click at [731, 209] on link "Billed monthly" at bounding box center [730, 210] width 105 height 29
click at [381, 262] on link "Billing" at bounding box center [419, 267] width 135 height 32
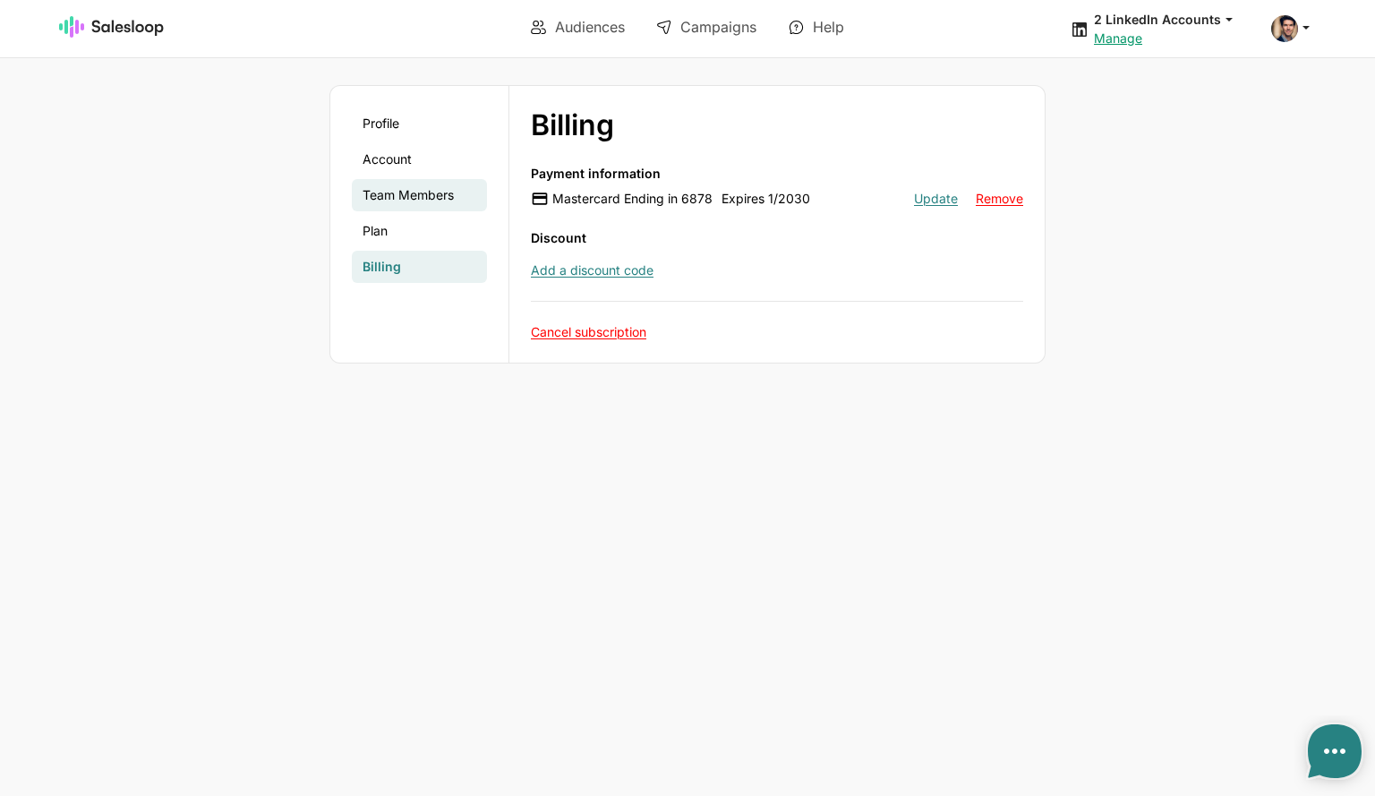
click at [373, 201] on link "Team Members" at bounding box center [419, 195] width 135 height 32
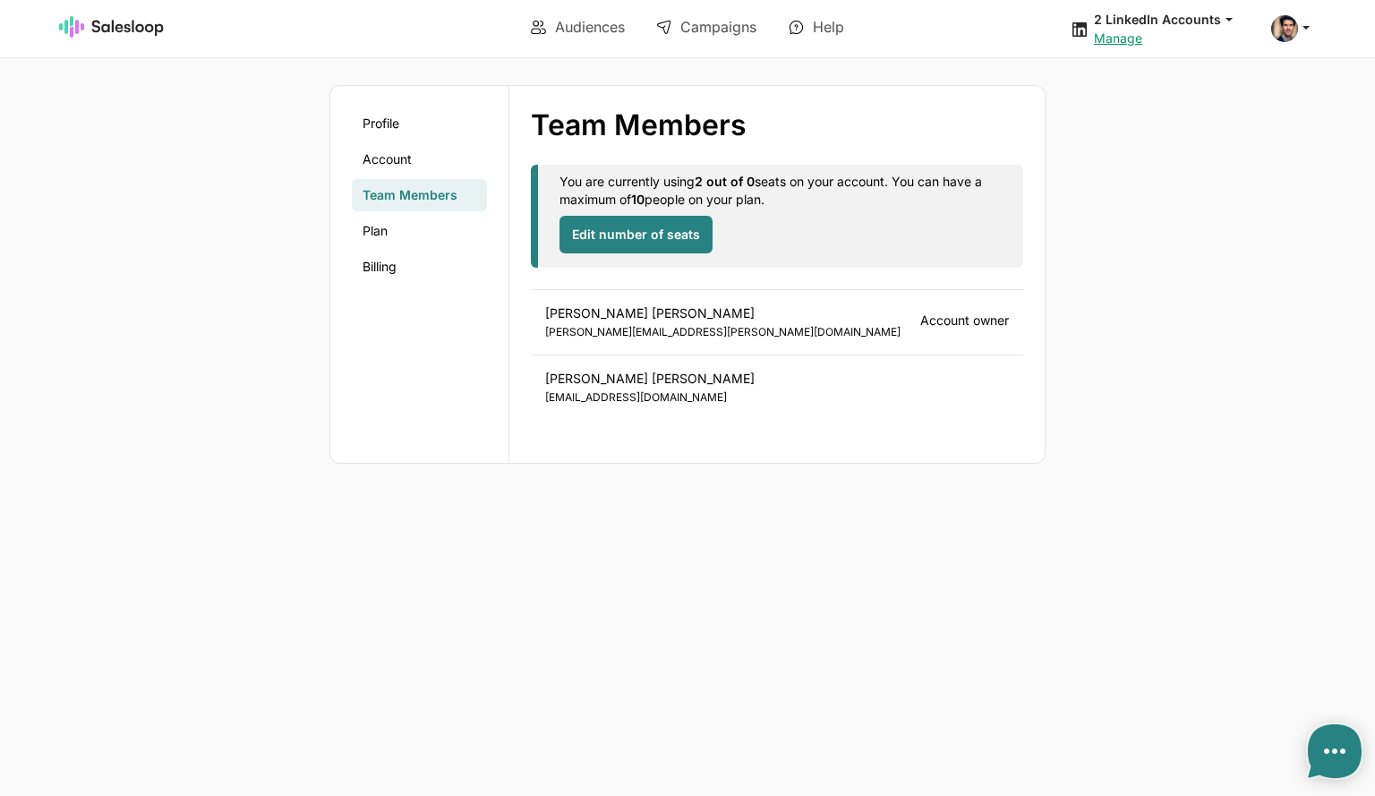
click at [1213, 350] on div "Profile Account Team Members Plan Billing Team Members Profile Account Team Mem…" at bounding box center [687, 274] width 1057 height 379
type textarea "x"
click at [390, 112] on link "Profile" at bounding box center [419, 123] width 135 height 32
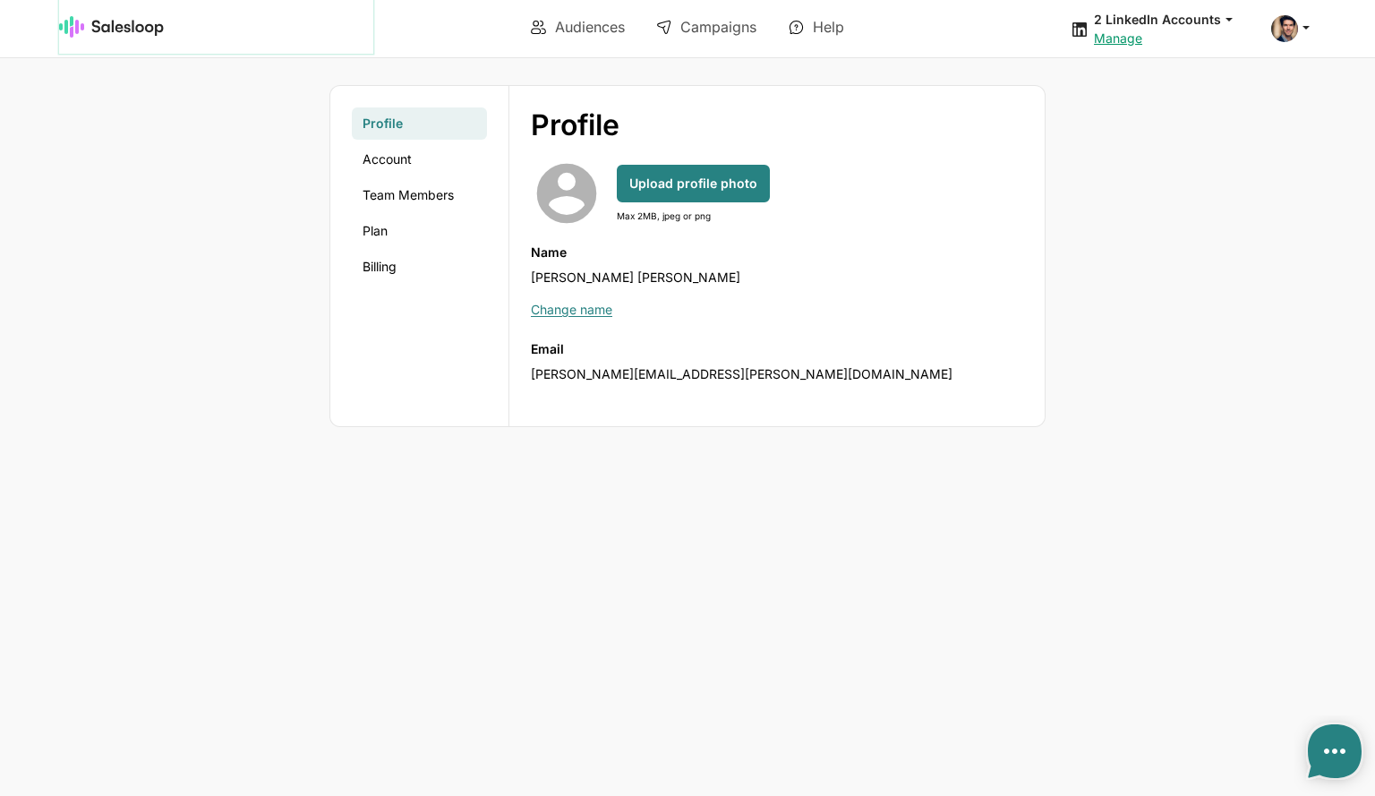
click at [124, 28] on img at bounding box center [112, 26] width 106 height 21
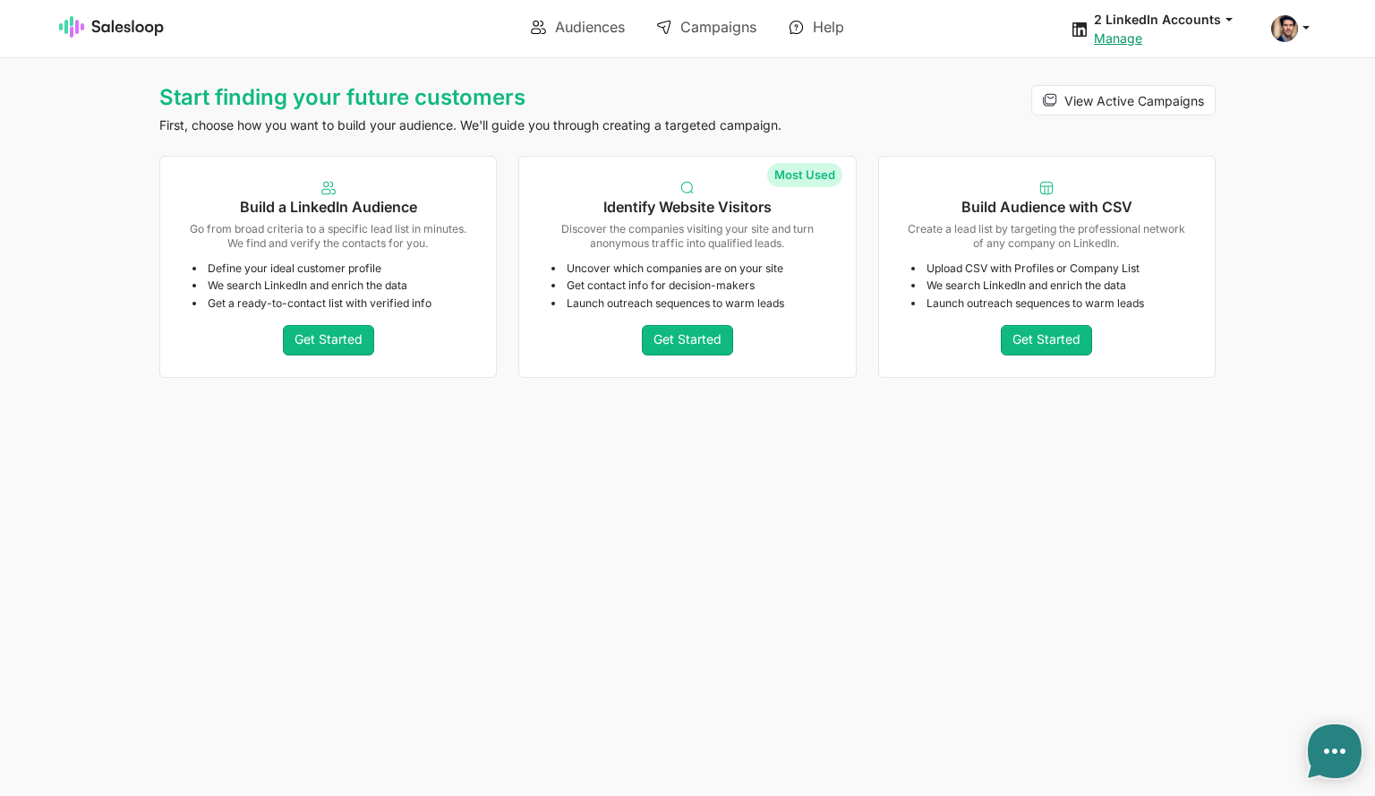
type textarea "x"
